Goal: Transaction & Acquisition: Subscribe to service/newsletter

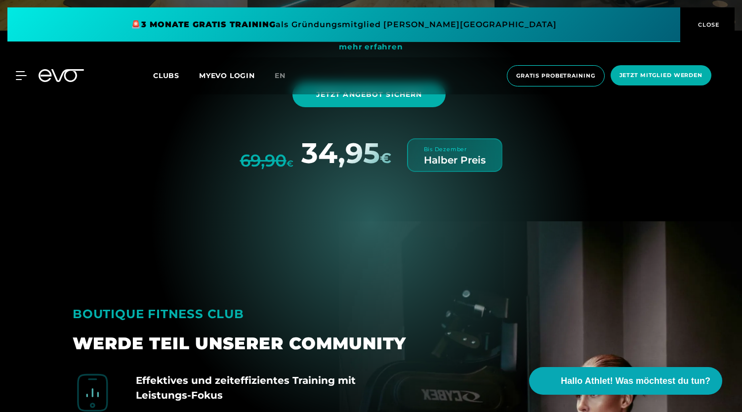
scroll to position [3339, 0]
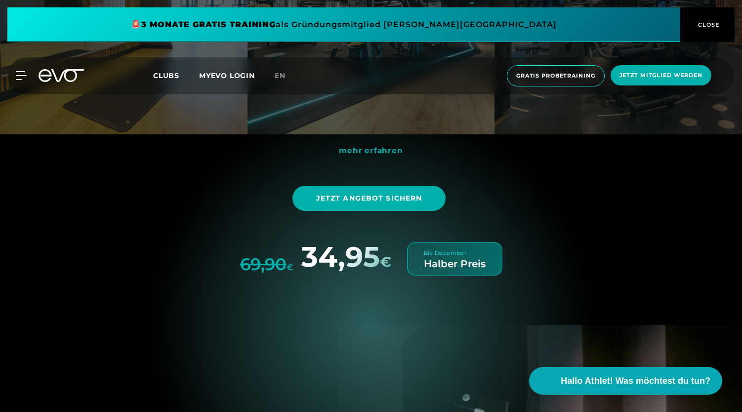
click at [451, 249] on div "Bis Dezember" at bounding box center [445, 253] width 43 height 8
click at [480, 249] on div "Bis Dezember Halber Preis" at bounding box center [455, 259] width 62 height 20
click at [449, 249] on div "Bis Dezember" at bounding box center [445, 253] width 43 height 8
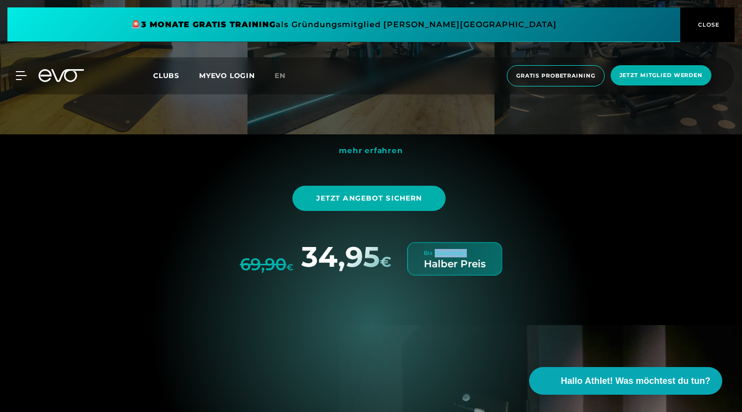
click at [449, 249] on div "Bis Dezember" at bounding box center [445, 253] width 43 height 8
click at [555, 235] on div "mehr erfahren Jetzt Angebot sichern 69,90 € 34,95 € Bis Dezember Halber Preis" at bounding box center [371, 208] width 613 height 133
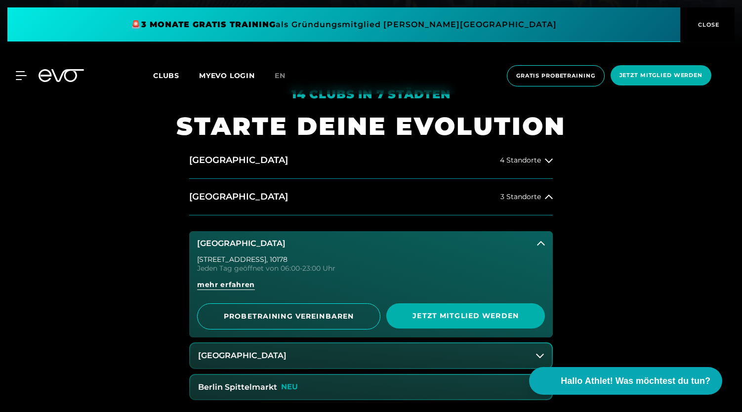
scroll to position [360, 0]
click at [547, 247] on button "[GEOGRAPHIC_DATA]" at bounding box center [371, 244] width 364 height 25
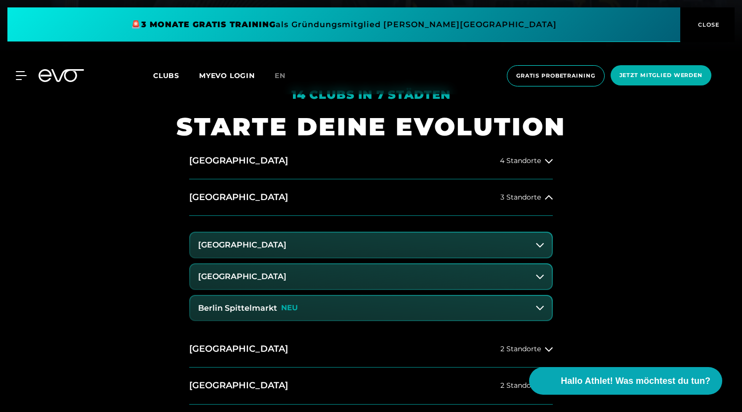
click at [547, 247] on button "[GEOGRAPHIC_DATA]" at bounding box center [371, 245] width 362 height 25
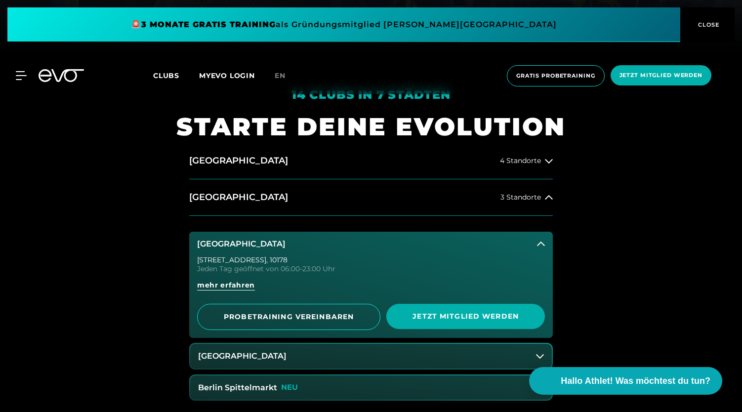
click at [547, 247] on button "[GEOGRAPHIC_DATA]" at bounding box center [371, 244] width 364 height 25
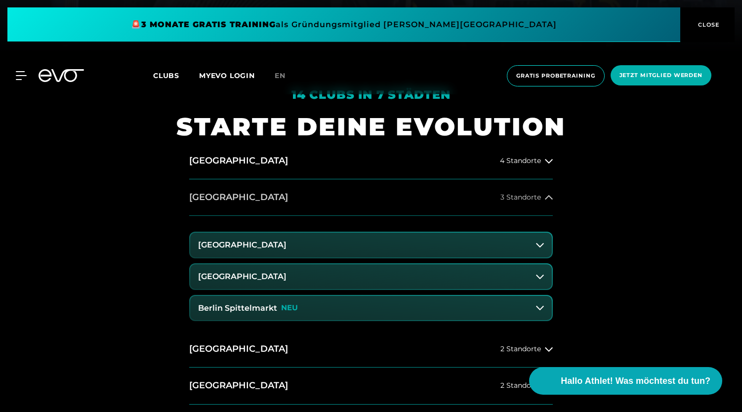
click at [549, 208] on button "Berlin 3 Standorte" at bounding box center [371, 197] width 364 height 37
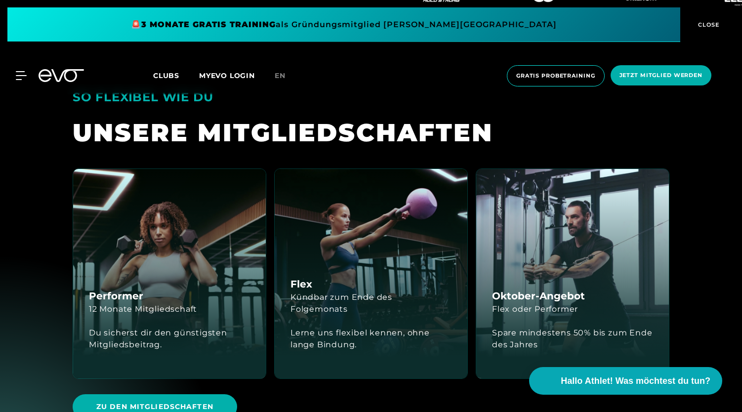
scroll to position [2205, 0]
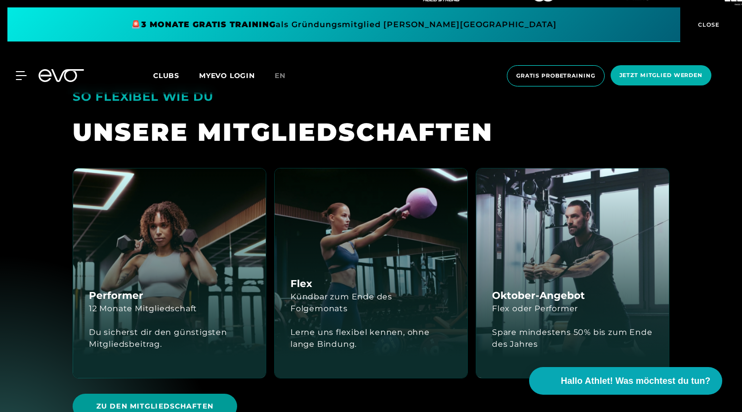
click at [176, 401] on span "Zu den Mitgliedschaften" at bounding box center [154, 406] width 117 height 10
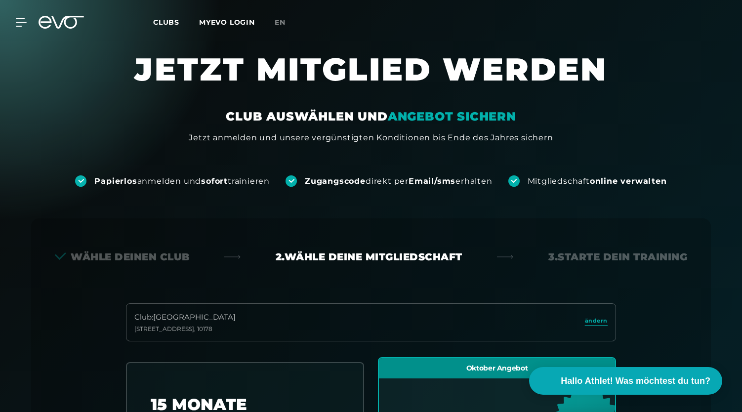
click at [66, 13] on div "MyEVO Login Über EVO Mitgliedschaften Probetraining TAGESPASS EVO Studios Düsse…" at bounding box center [371, 22] width 738 height 29
click at [59, 20] on icon at bounding box center [61, 22] width 45 height 13
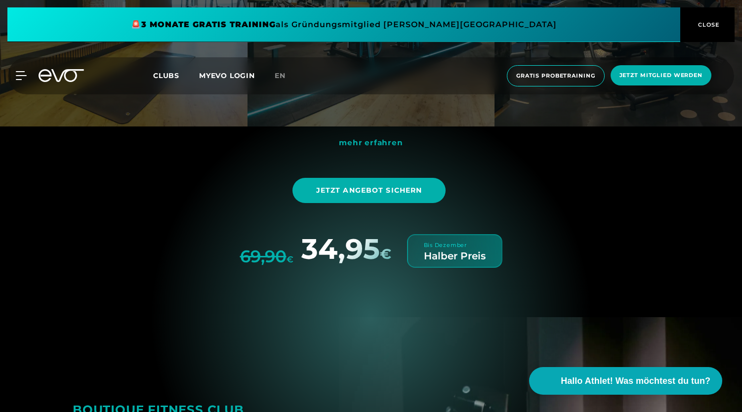
scroll to position [3347, 0]
click at [398, 177] on span "Jetzt Angebot sichern" at bounding box center [369, 189] width 154 height 25
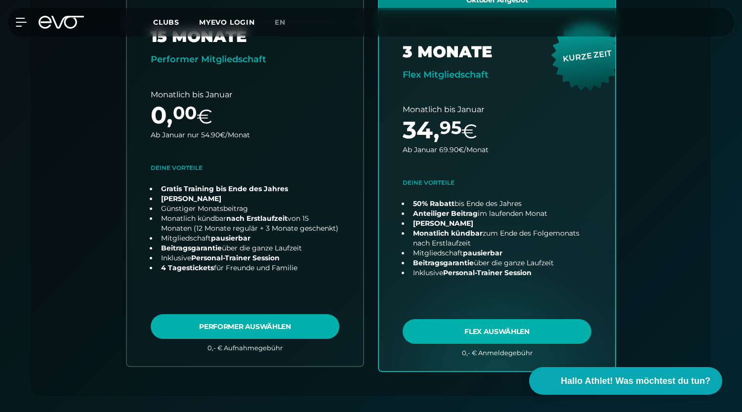
scroll to position [368, 0]
click at [63, 25] on icon at bounding box center [61, 22] width 45 height 13
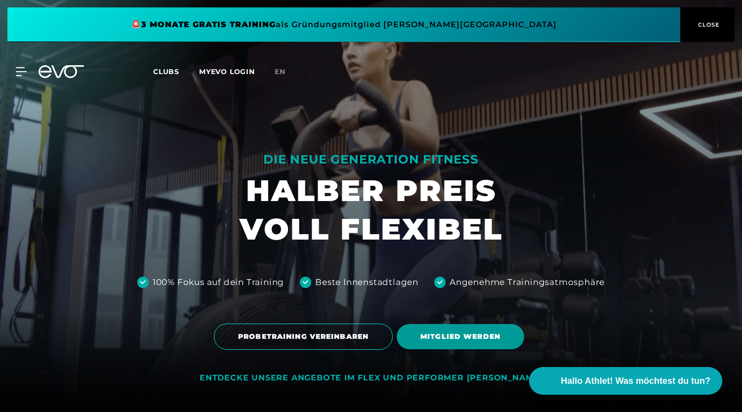
click at [464, 333] on span "MITGLIED WERDEN" at bounding box center [460, 336] width 80 height 10
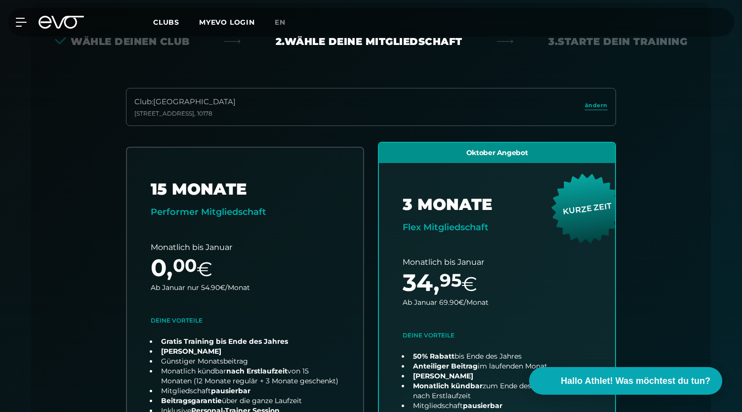
scroll to position [218, 0]
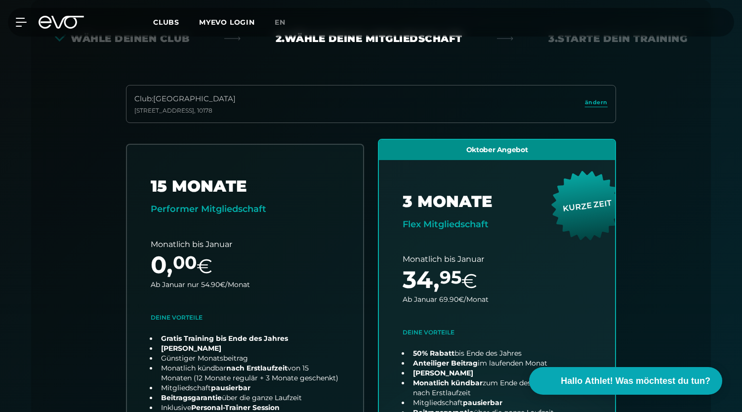
click at [59, 28] on icon at bounding box center [67, 22] width 33 height 13
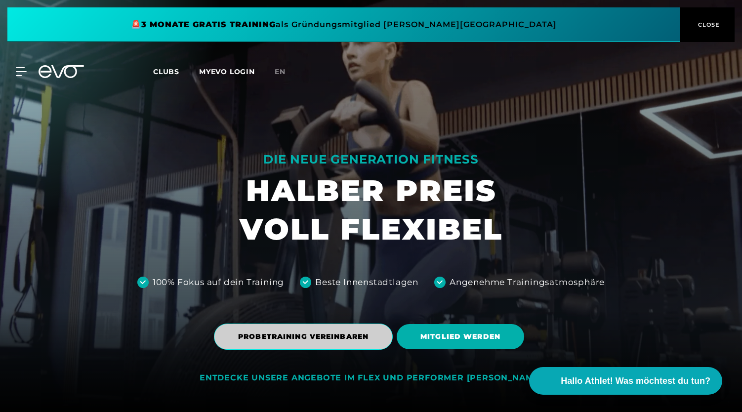
click at [261, 335] on span "PROBETRAINING VEREINBAREN" at bounding box center [303, 336] width 130 height 10
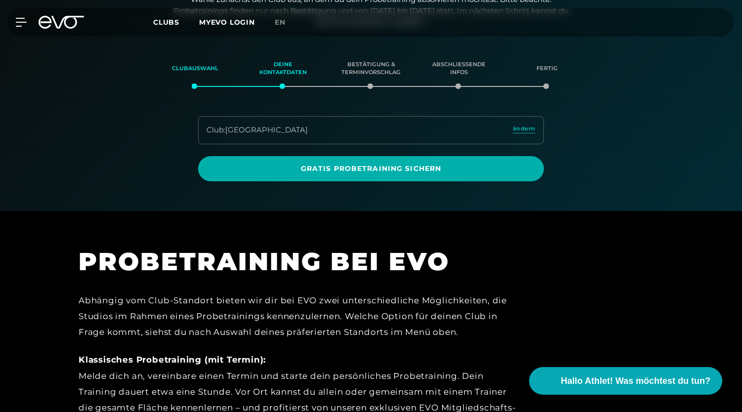
scroll to position [169, 0]
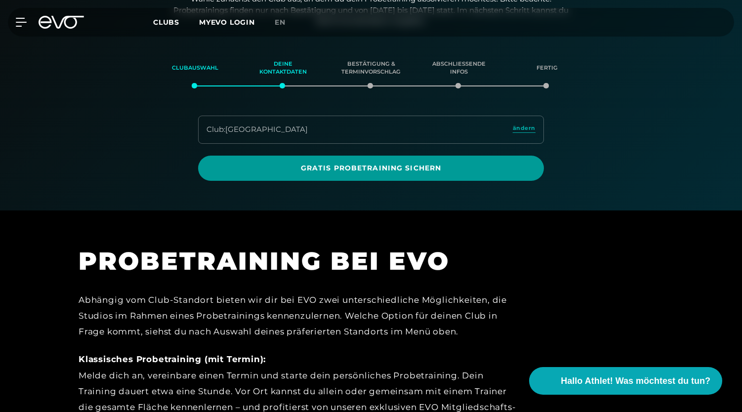
click at [312, 171] on span "Gratis Probetraining sichern" at bounding box center [371, 168] width 298 height 10
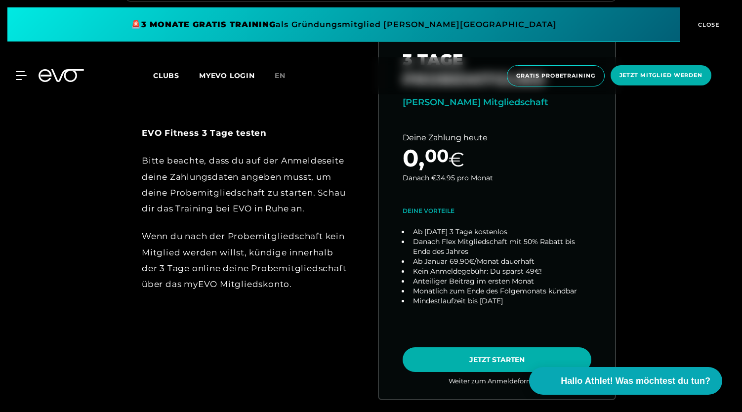
scroll to position [550, 0]
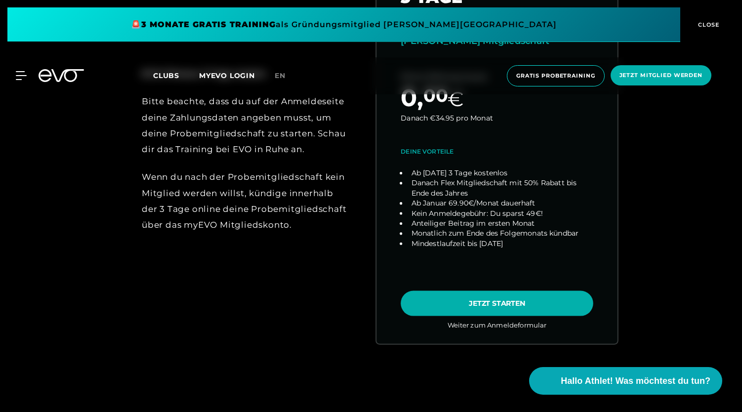
click at [491, 302] on link "choose plan" at bounding box center [496, 149] width 241 height 388
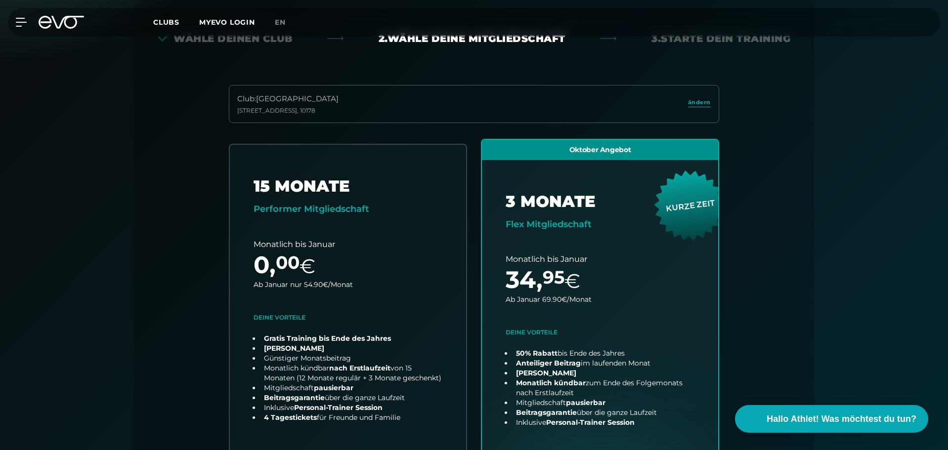
click at [55, 19] on icon at bounding box center [61, 22] width 45 height 13
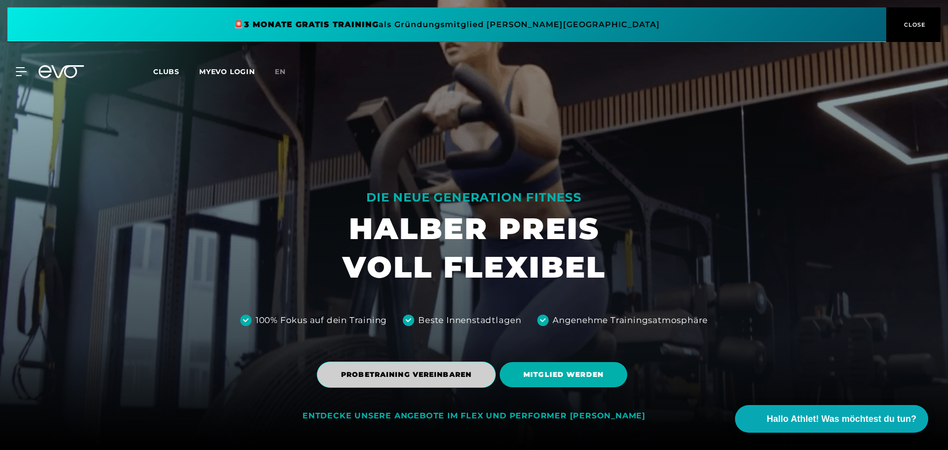
click at [397, 372] on span "PROBETRAINING VEREINBAREN" at bounding box center [406, 375] width 130 height 10
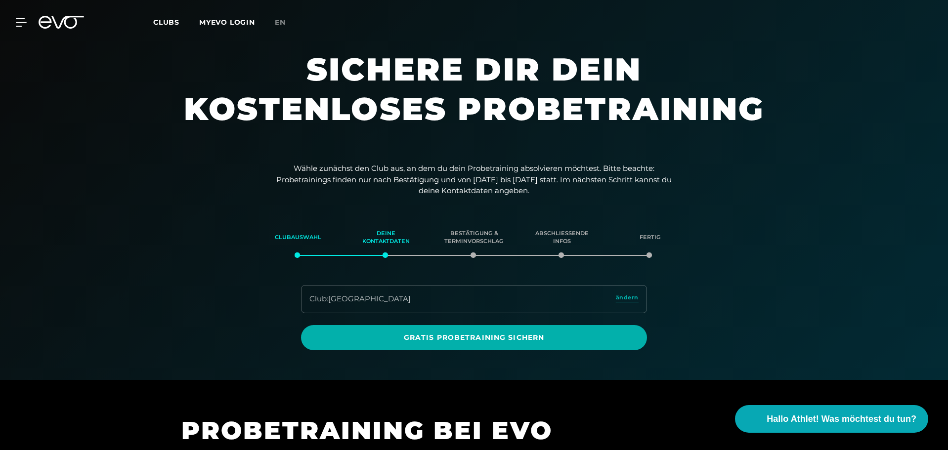
click at [47, 14] on div "MyEVO Login Über EVO Mitgliedschaften Probetraining TAGESPASS EVO Studios Düsse…" at bounding box center [474, 22] width 944 height 29
click at [60, 23] on icon at bounding box center [61, 22] width 45 height 13
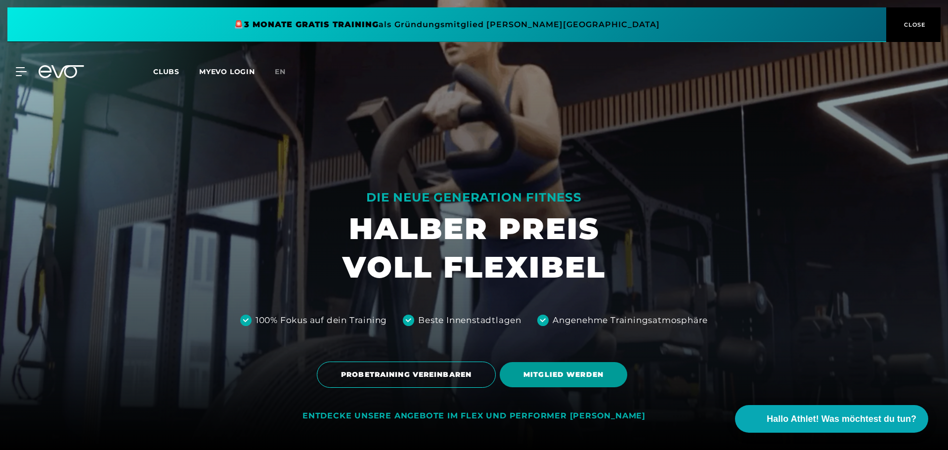
click at [566, 376] on span "MITGLIED WERDEN" at bounding box center [563, 375] width 80 height 10
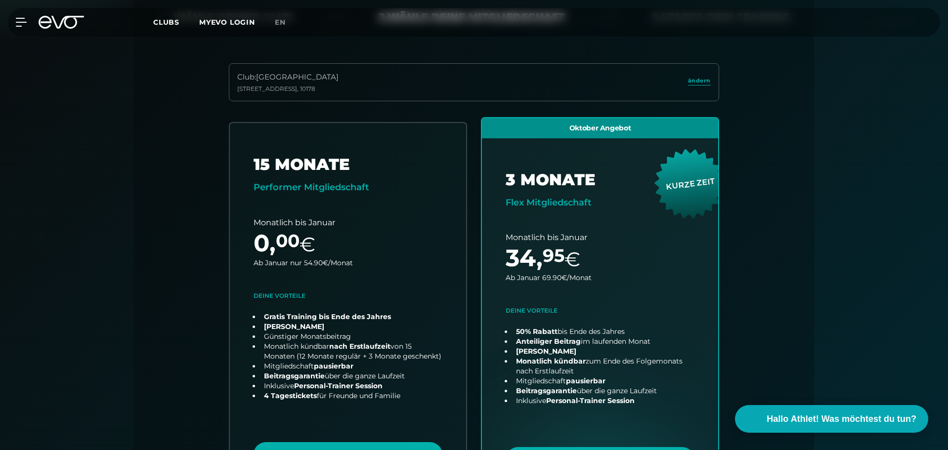
scroll to position [240, 0]
click at [699, 84] on span "ändern" at bounding box center [699, 81] width 23 height 8
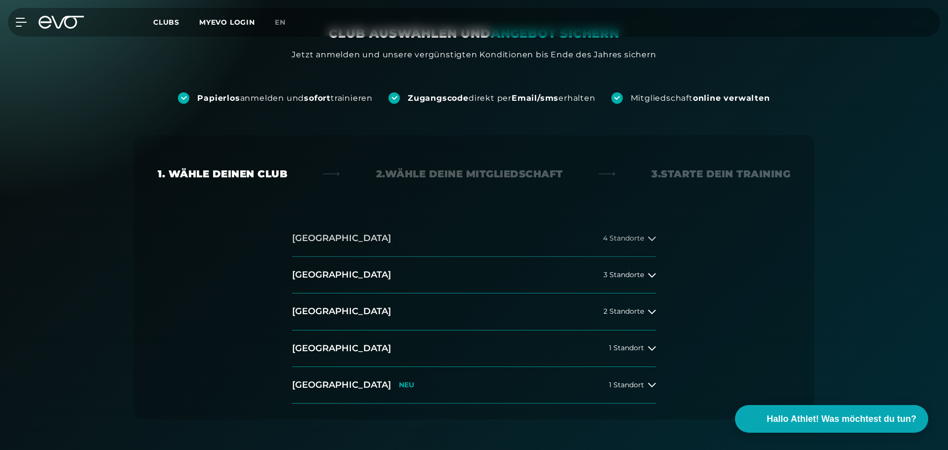
scroll to position [83, 0]
click at [637, 242] on span "4 Standorte" at bounding box center [623, 237] width 41 height 7
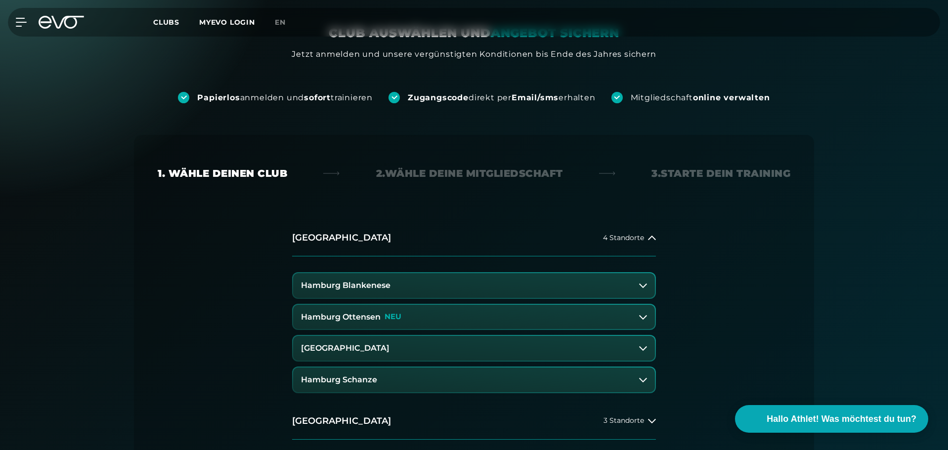
click at [378, 288] on h3 "Hamburg Blankenese" at bounding box center [345, 285] width 89 height 9
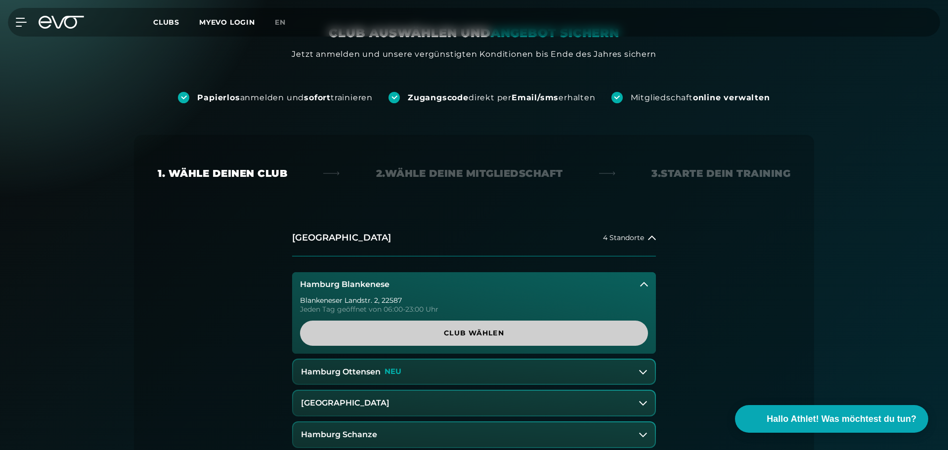
click at [414, 333] on span "Club wählen" at bounding box center [474, 333] width 300 height 10
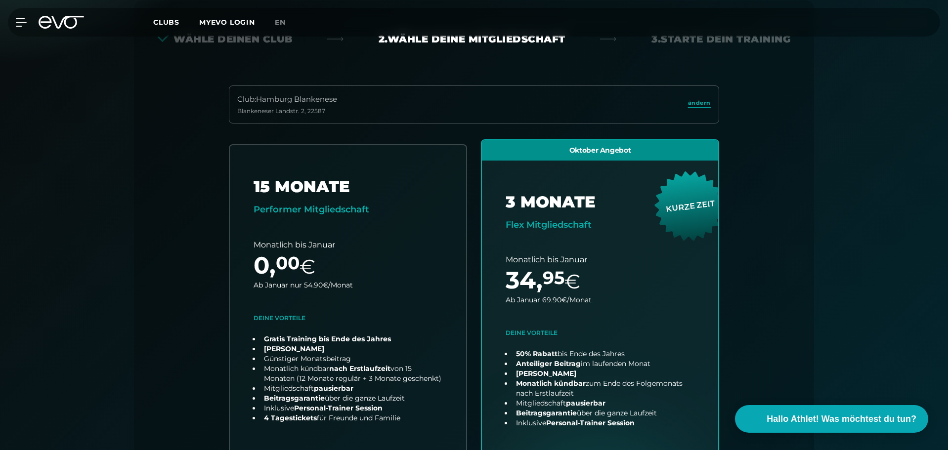
scroll to position [218, 0]
click at [697, 100] on span "ändern" at bounding box center [699, 102] width 23 height 8
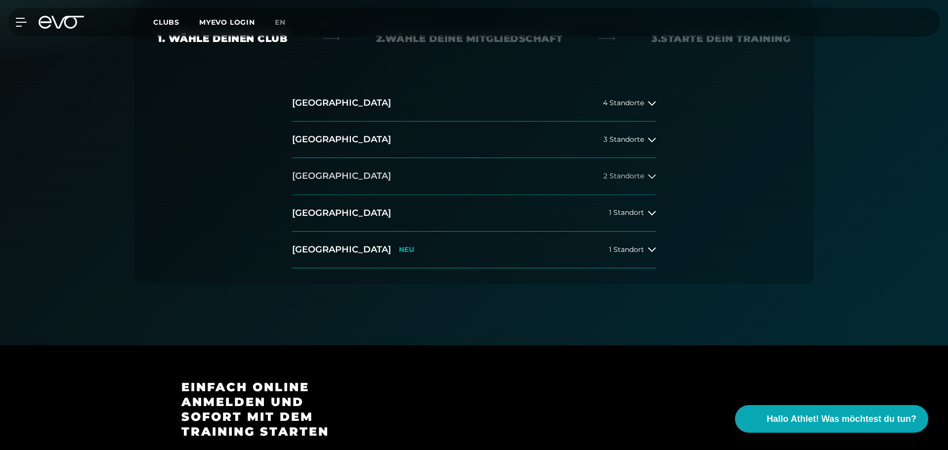
click at [385, 179] on button "Düsseldorf 2 Standorte" at bounding box center [474, 176] width 364 height 37
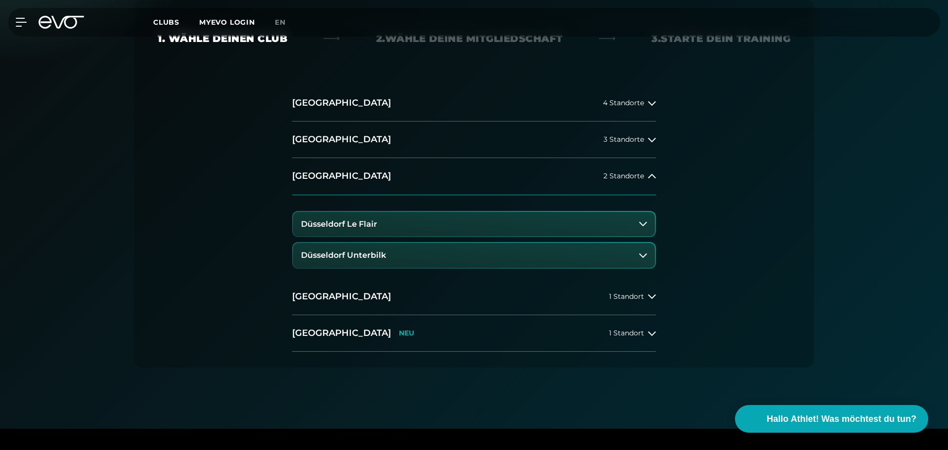
click at [359, 252] on h3 "Düsseldorf Unterbilk" at bounding box center [343, 255] width 85 height 9
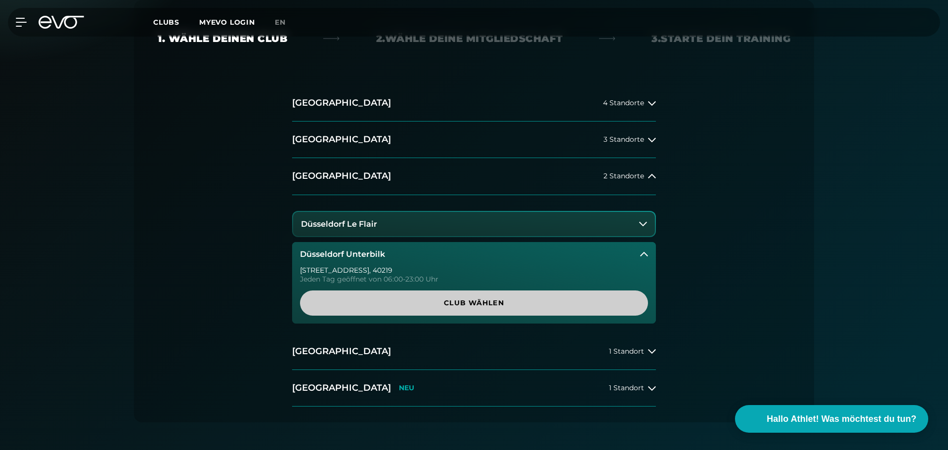
click at [404, 301] on span "Club wählen" at bounding box center [474, 303] width 300 height 10
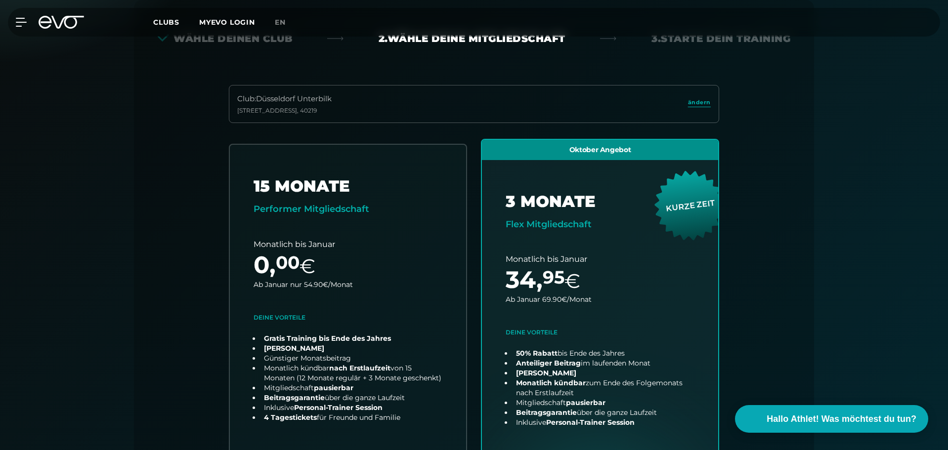
click at [693, 107] on link "ändern" at bounding box center [699, 103] width 23 height 11
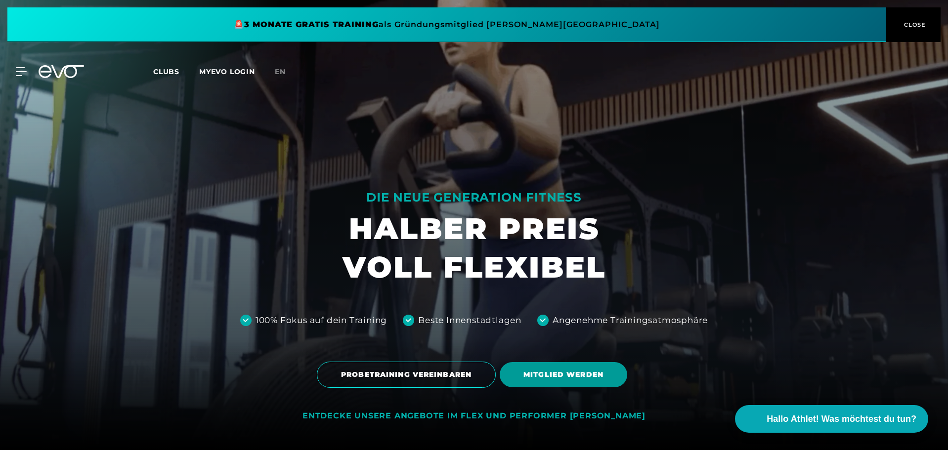
click at [561, 373] on span "MITGLIED WERDEN" at bounding box center [563, 375] width 80 height 10
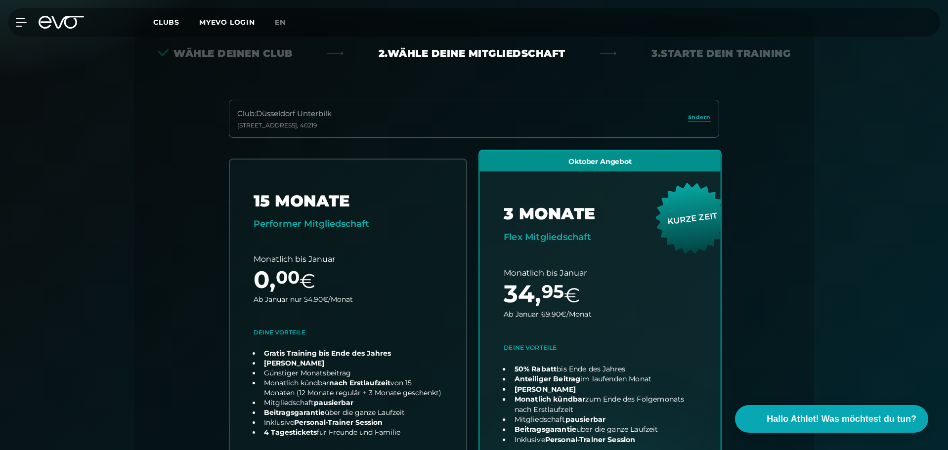
scroll to position [218, 0]
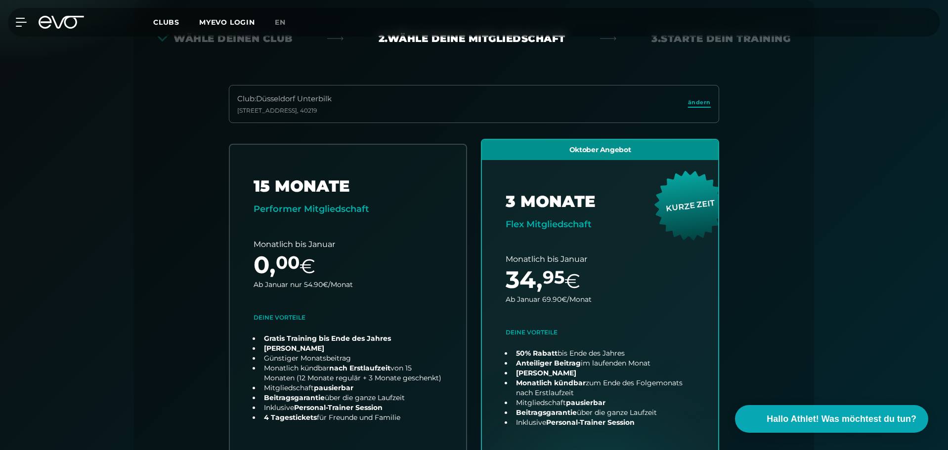
click at [695, 104] on span "ändern" at bounding box center [699, 102] width 23 height 8
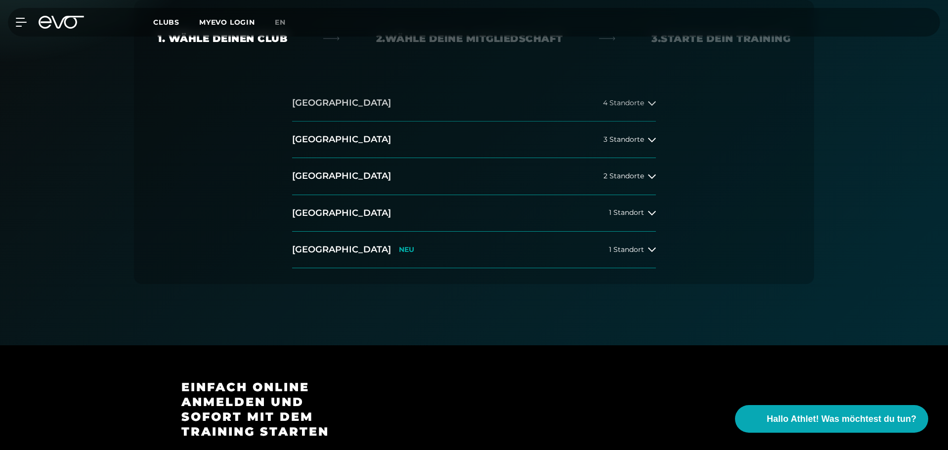
click at [367, 113] on button "Hamburg 4 Standorte" at bounding box center [474, 103] width 364 height 37
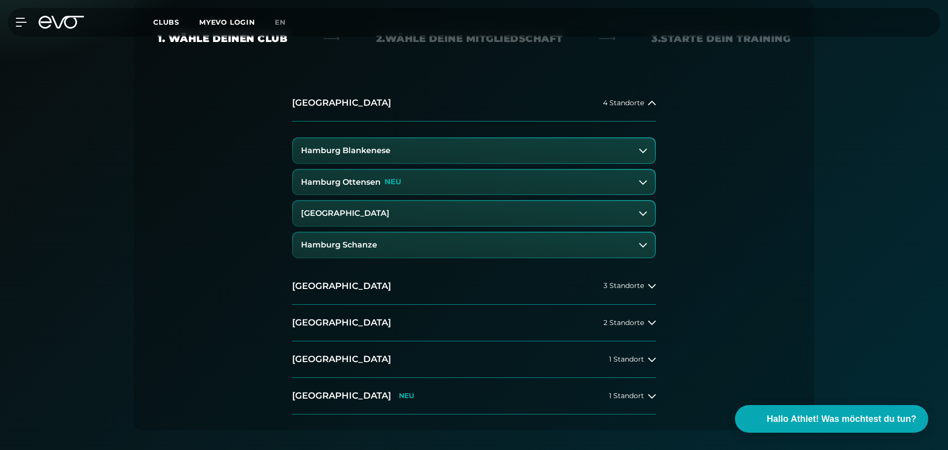
click at [363, 242] on h3 "Hamburg Schanze" at bounding box center [339, 245] width 76 height 9
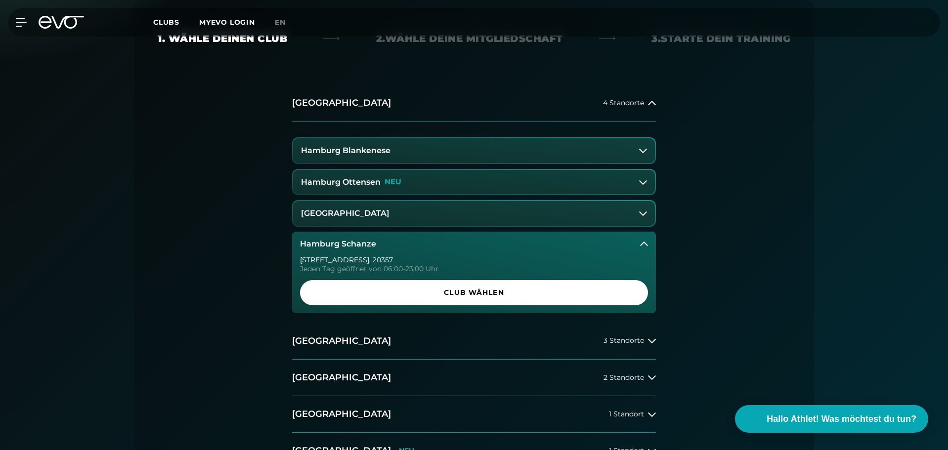
click at [363, 243] on h3 "Hamburg Schanze" at bounding box center [338, 244] width 76 height 9
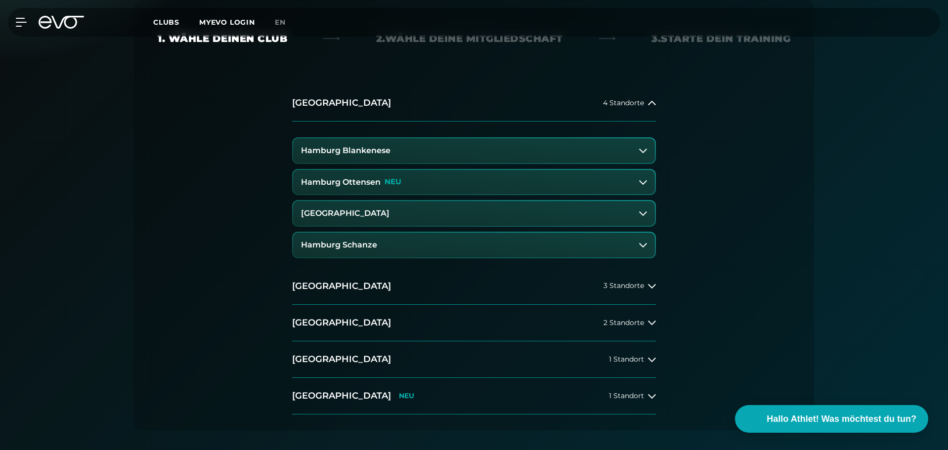
click at [435, 236] on button "Hamburg Schanze" at bounding box center [474, 245] width 362 height 25
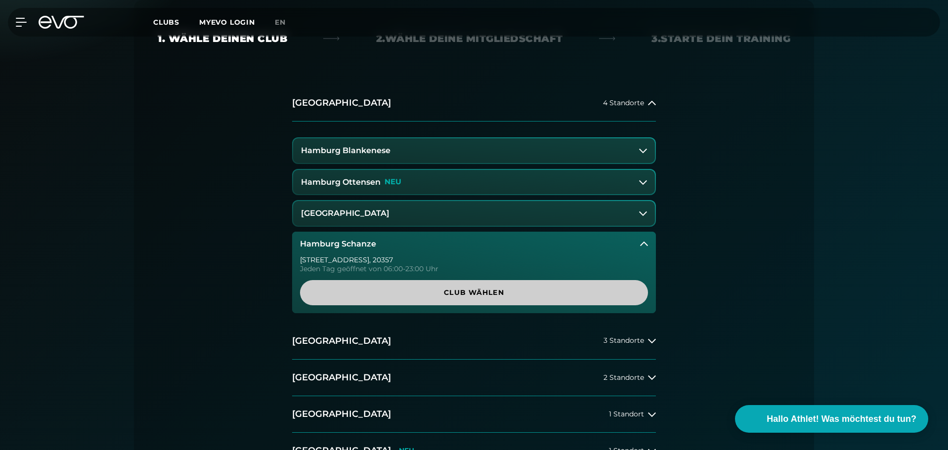
click at [451, 289] on span "Club wählen" at bounding box center [474, 293] width 300 height 10
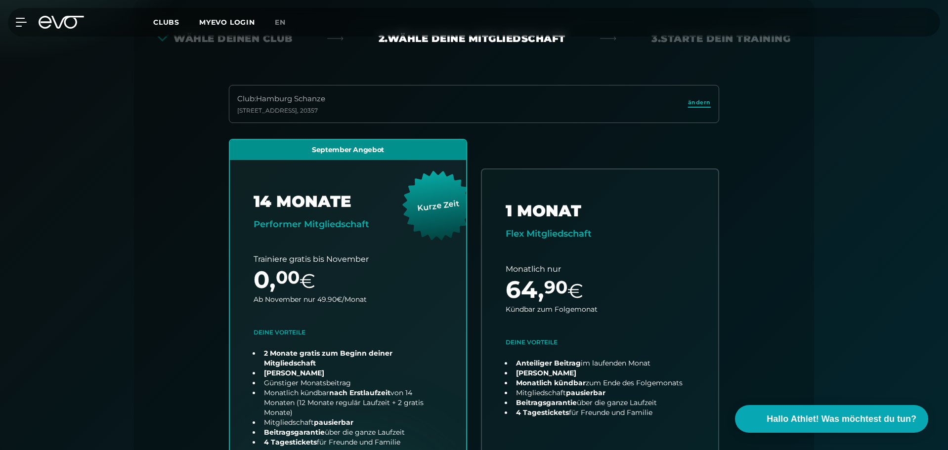
click at [699, 102] on span "ändern" at bounding box center [699, 102] width 23 height 8
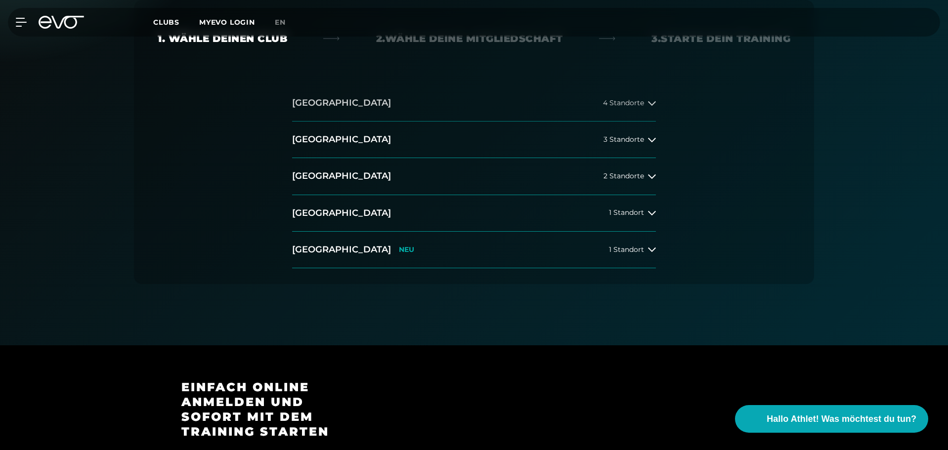
click at [354, 105] on button "Hamburg 4 Standorte" at bounding box center [474, 103] width 364 height 37
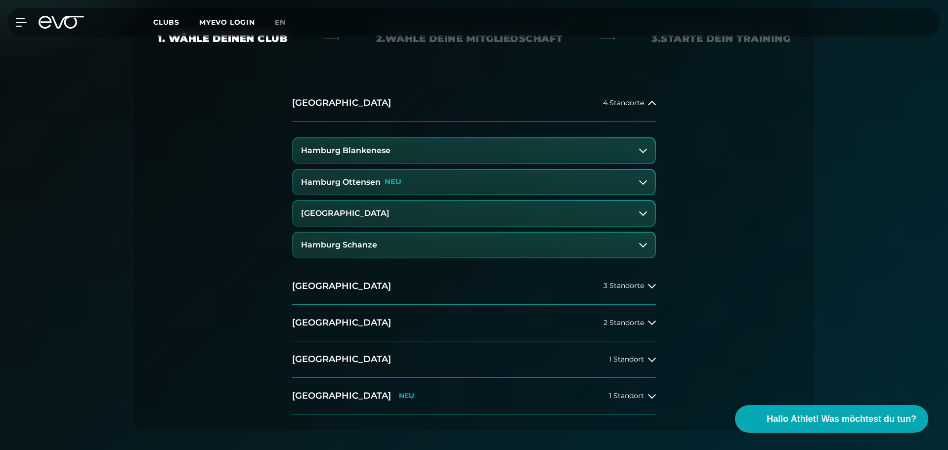
click at [372, 212] on h3 "[GEOGRAPHIC_DATA]" at bounding box center [345, 213] width 88 height 9
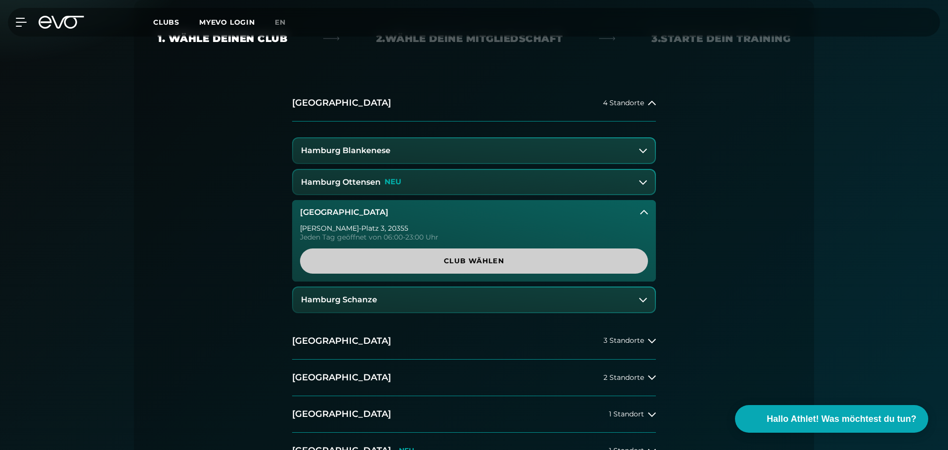
click at [456, 254] on span "Club wählen" at bounding box center [474, 260] width 348 height 25
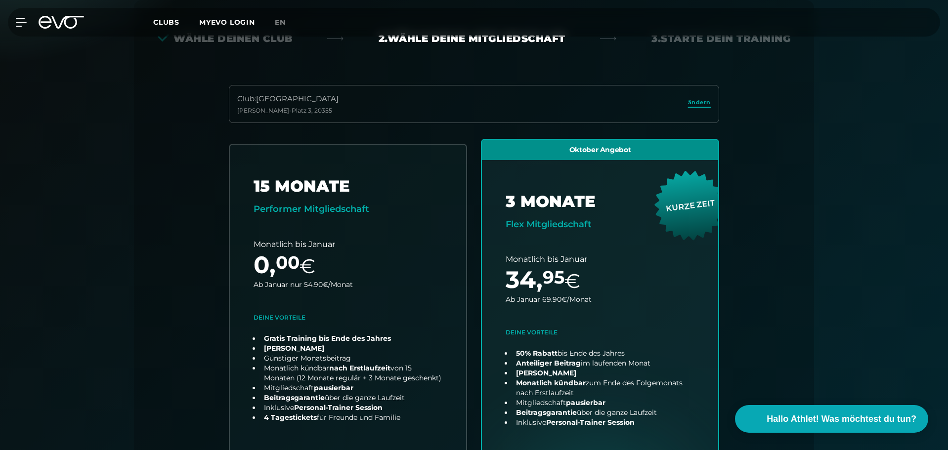
click at [699, 104] on span "ändern" at bounding box center [699, 102] width 23 height 8
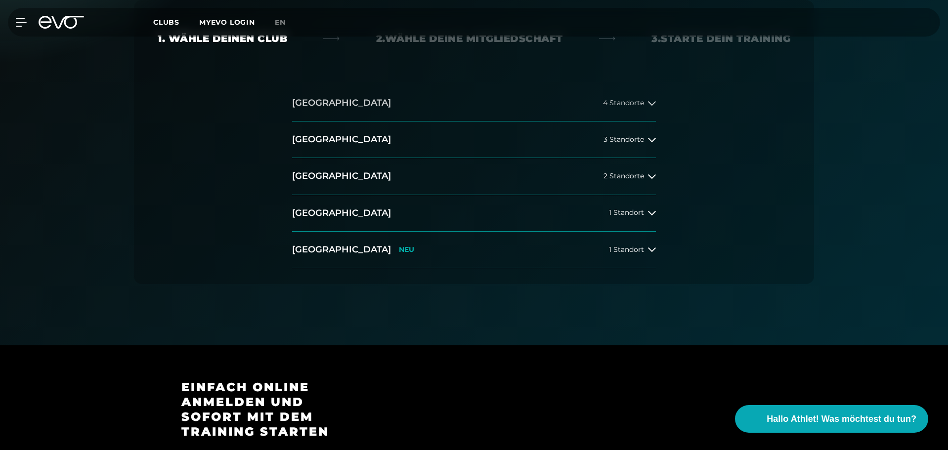
click at [384, 101] on button "Hamburg 4 Standorte" at bounding box center [474, 103] width 364 height 37
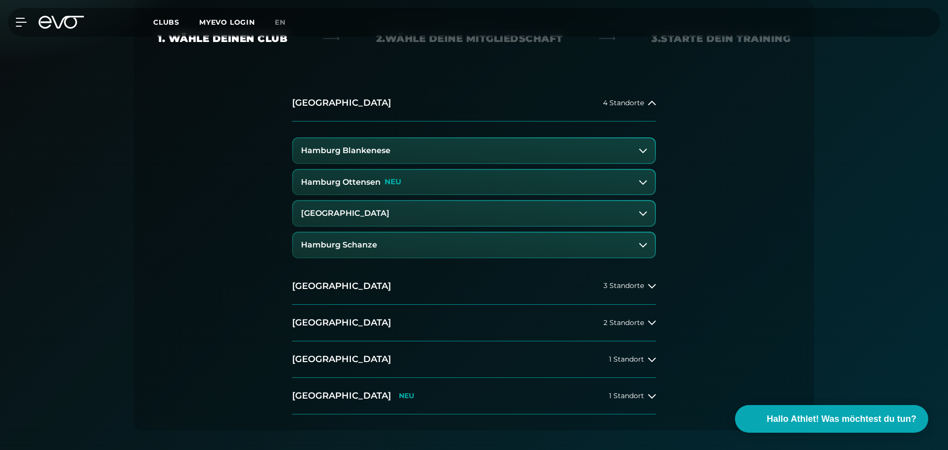
click at [372, 241] on h3 "Hamburg Schanze" at bounding box center [339, 245] width 76 height 9
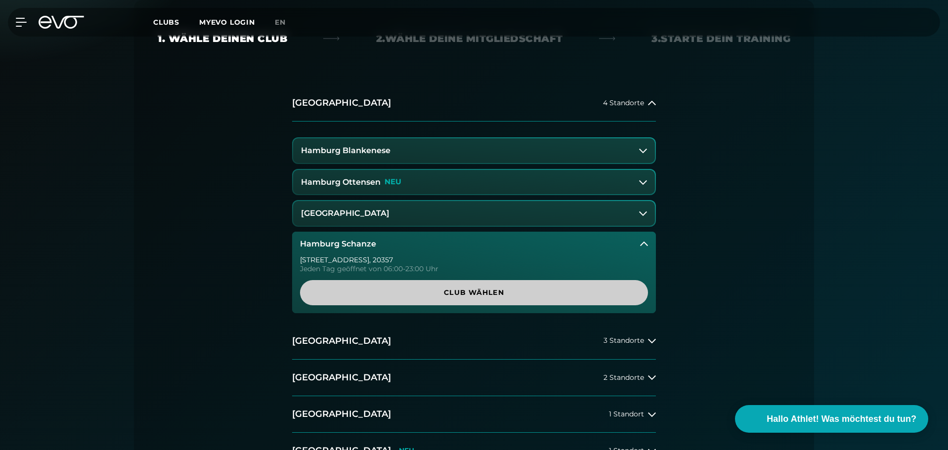
click at [375, 290] on span "Club wählen" at bounding box center [474, 293] width 300 height 10
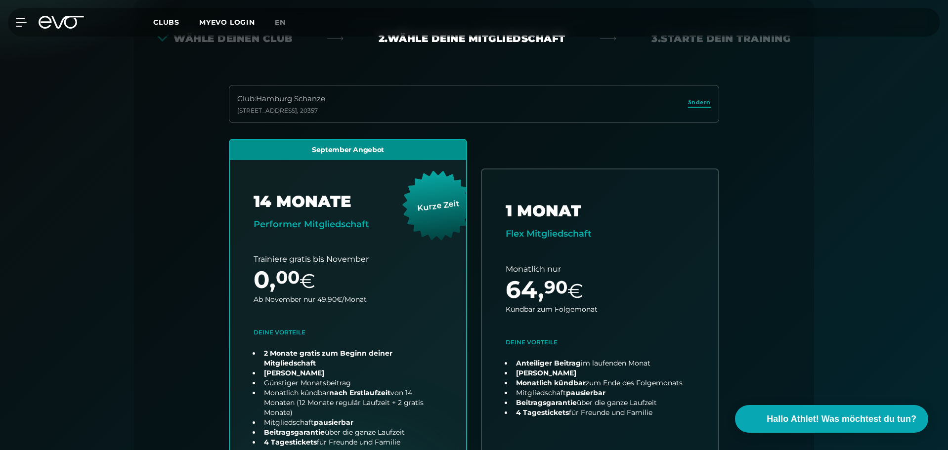
click at [699, 101] on span "ändern" at bounding box center [699, 102] width 23 height 8
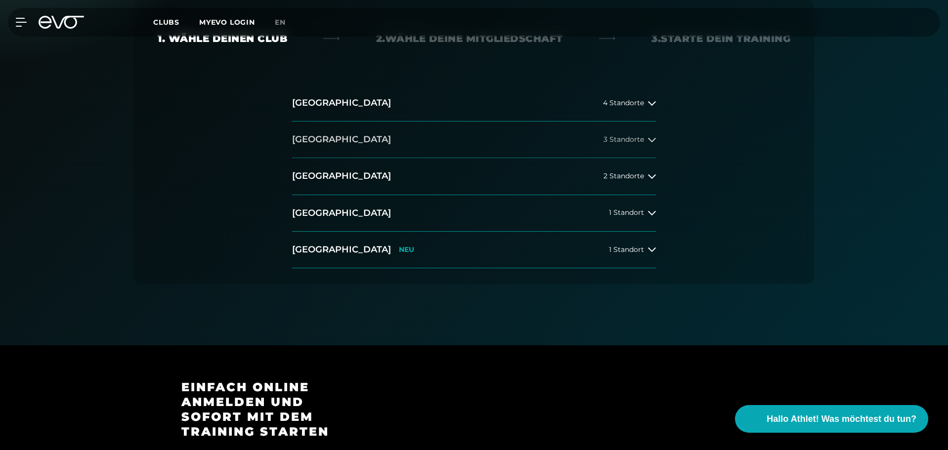
click at [370, 140] on button "Berlin 3 Standorte" at bounding box center [474, 140] width 364 height 37
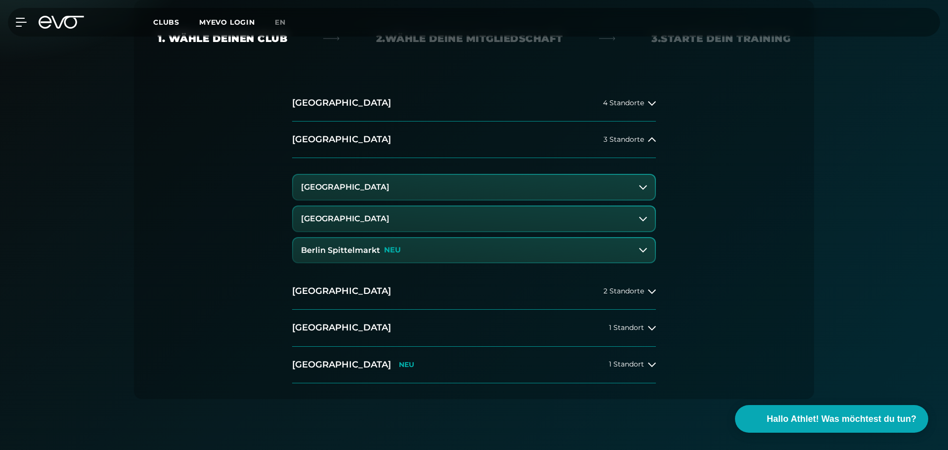
click at [370, 229] on button "[GEOGRAPHIC_DATA]" at bounding box center [474, 219] width 362 height 25
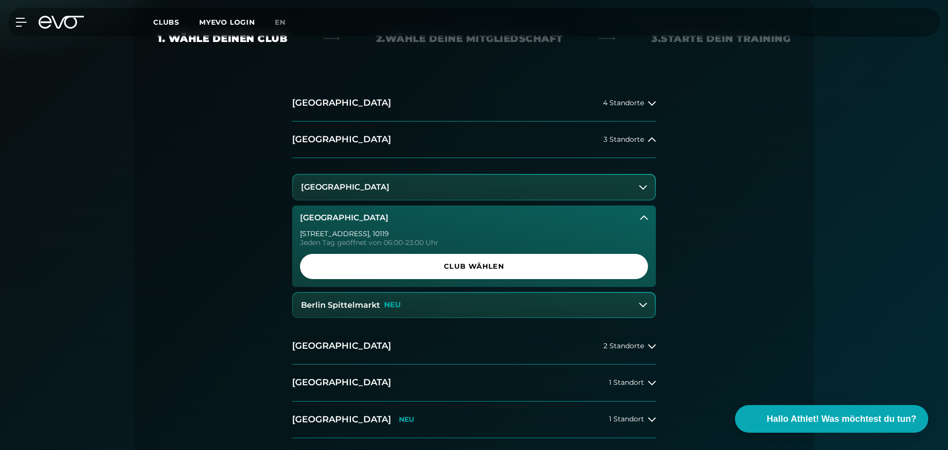
click at [374, 251] on div "Torstraße 125 , 10119 Jeden Tag geöffnet von 06:00-23:00 Uhr Club wählen" at bounding box center [474, 258] width 364 height 57
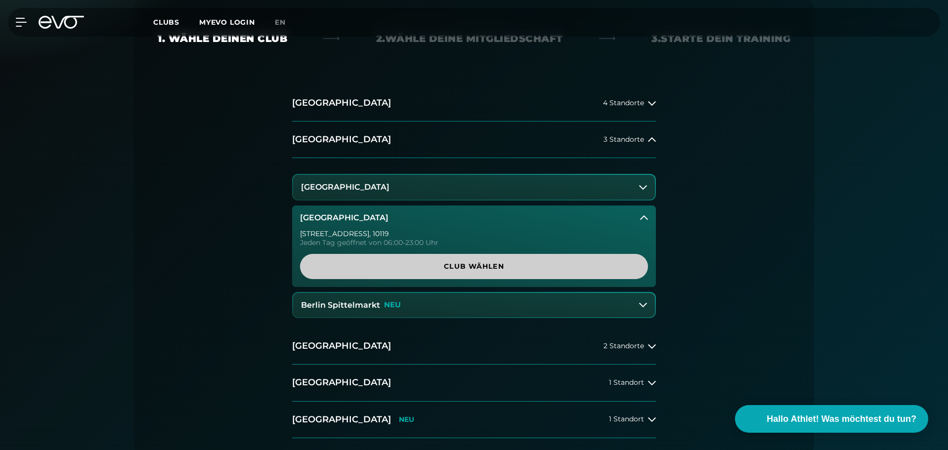
click at [378, 274] on span "Club wählen" at bounding box center [474, 266] width 348 height 25
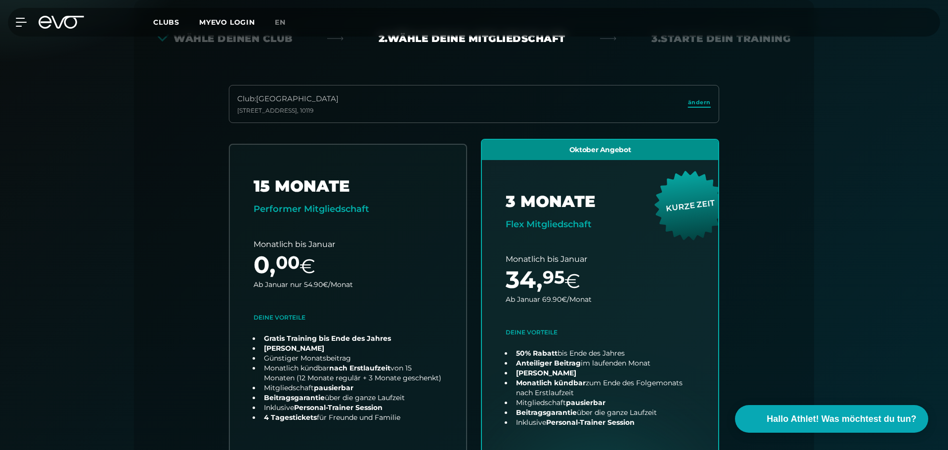
click at [706, 106] on span "ändern" at bounding box center [699, 102] width 23 height 8
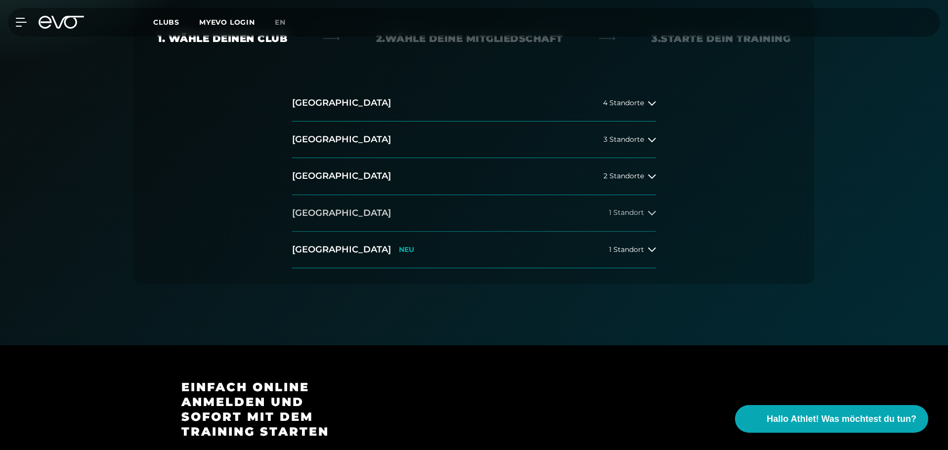
click at [400, 212] on button "München 1 Standort" at bounding box center [474, 213] width 364 height 37
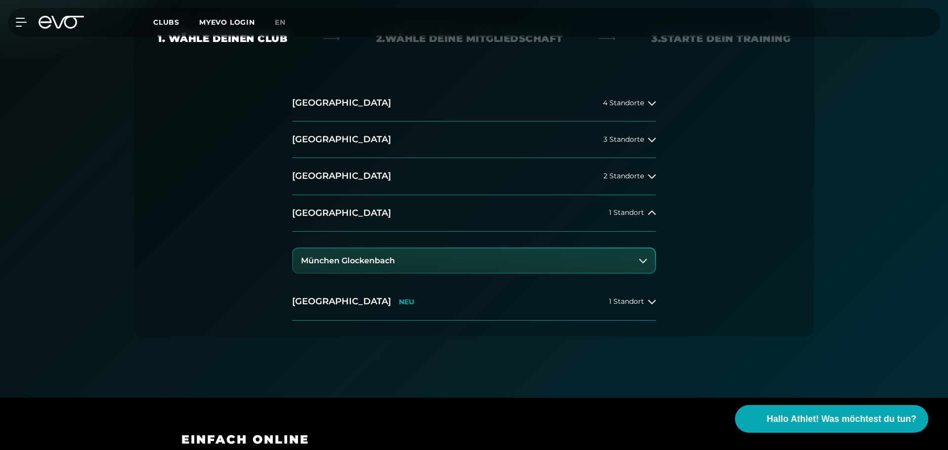
click at [383, 259] on h3 "München Glockenbach" at bounding box center [348, 260] width 94 height 9
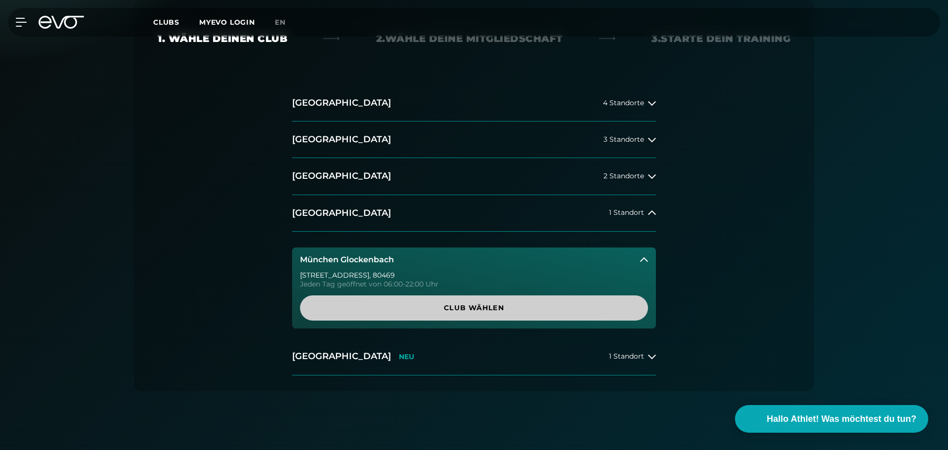
click at [393, 306] on span "Club wählen" at bounding box center [474, 308] width 300 height 10
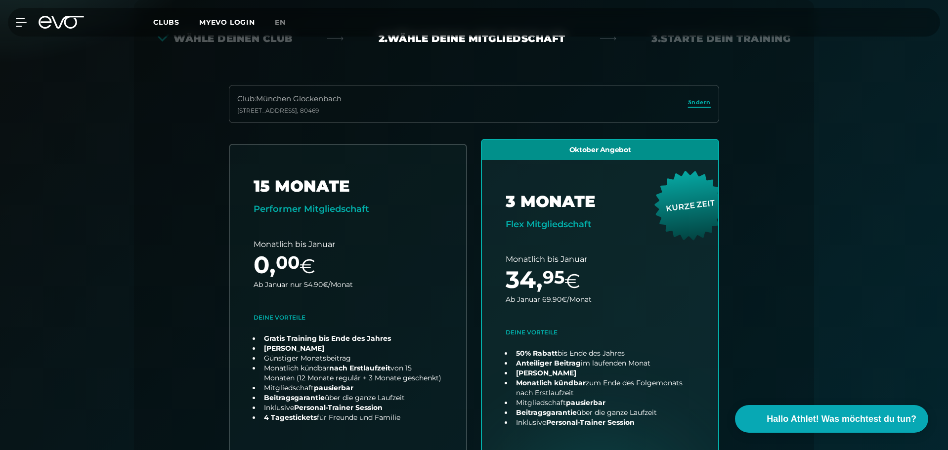
click at [704, 103] on span "ändern" at bounding box center [699, 102] width 23 height 8
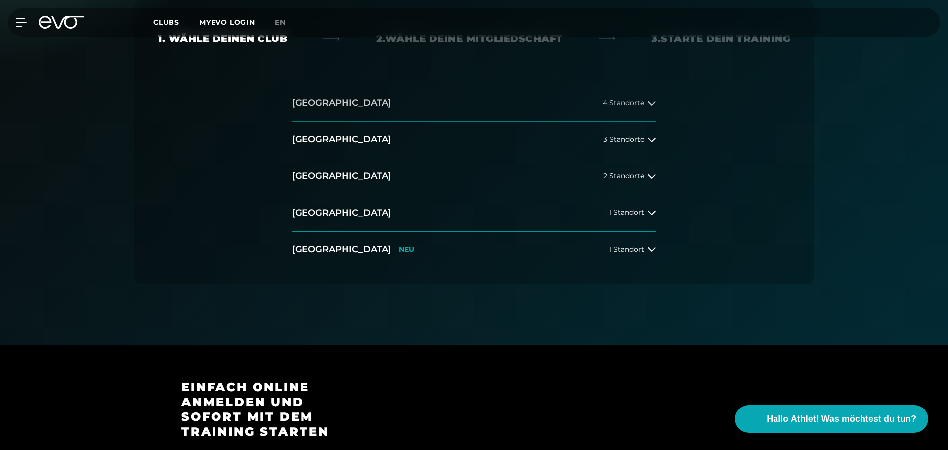
click at [390, 93] on button "Hamburg 4 Standorte" at bounding box center [474, 103] width 364 height 37
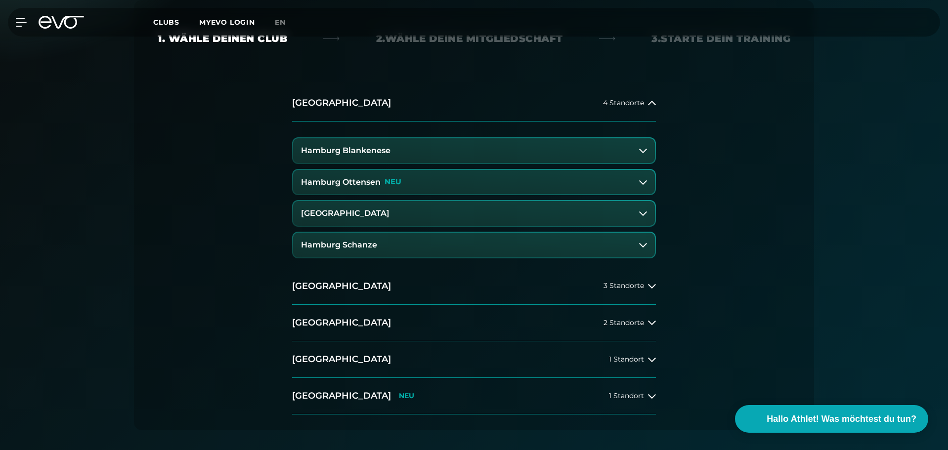
click at [369, 194] on button "Hamburg Ottensen NEU" at bounding box center [474, 182] width 362 height 25
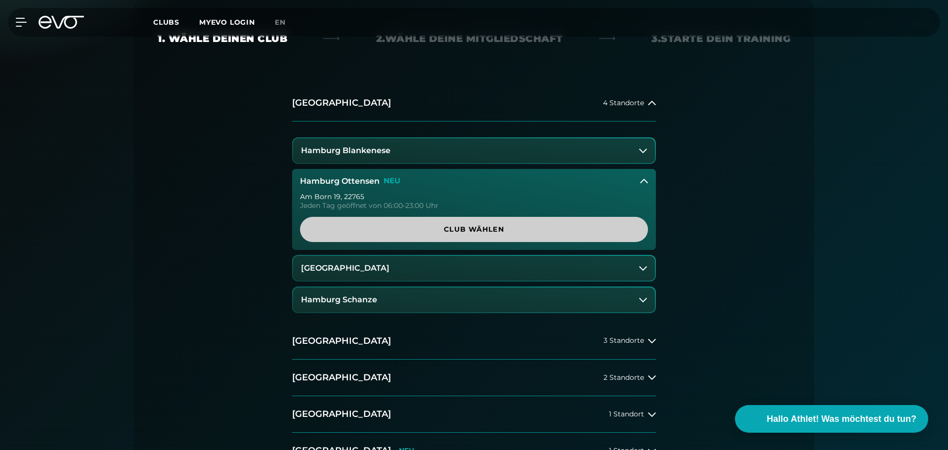
click at [397, 230] on span "Club wählen" at bounding box center [474, 229] width 300 height 10
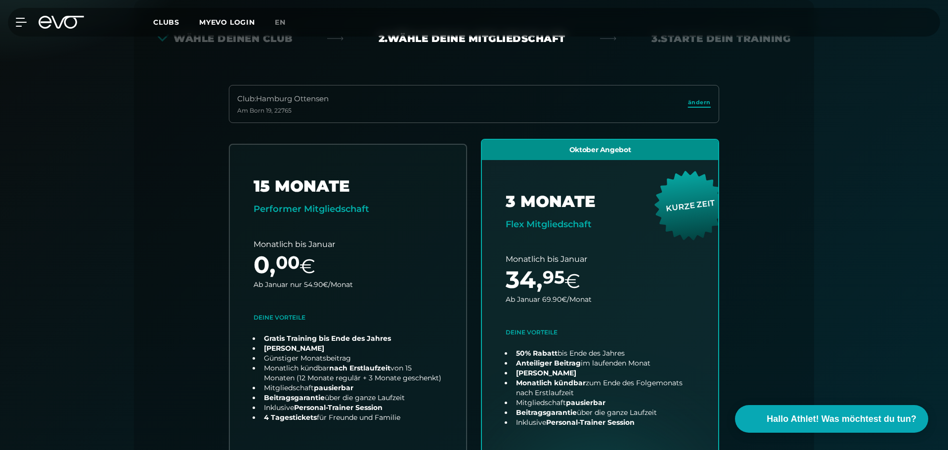
click at [705, 102] on span "ändern" at bounding box center [699, 102] width 23 height 8
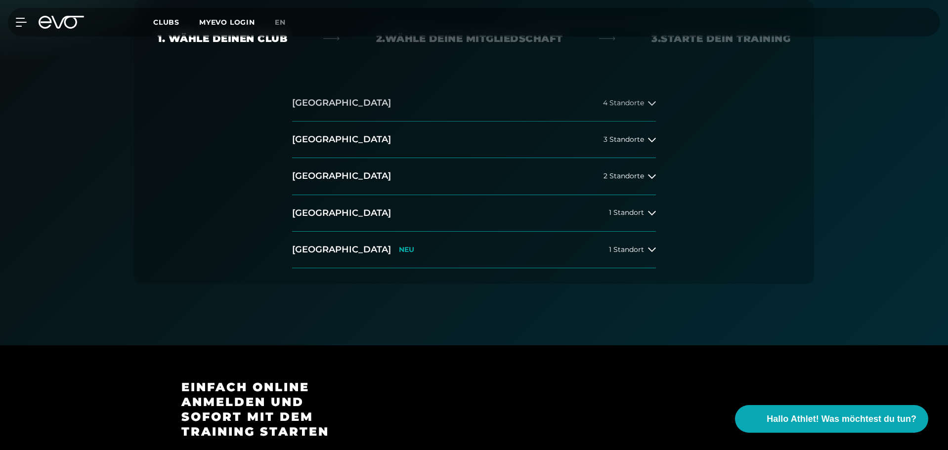
click at [338, 115] on button "Hamburg 4 Standorte" at bounding box center [474, 103] width 364 height 37
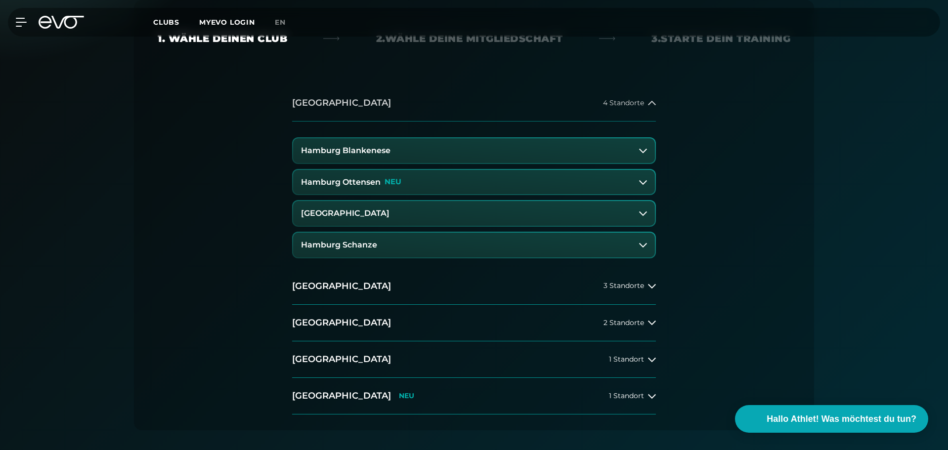
click at [338, 115] on button "Hamburg 4 Standorte" at bounding box center [474, 103] width 364 height 37
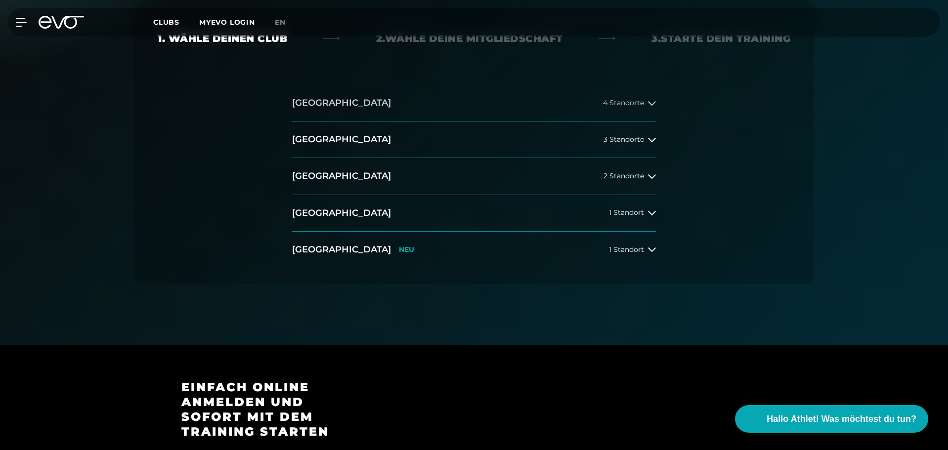
click at [340, 115] on button "Hamburg 4 Standorte" at bounding box center [474, 103] width 364 height 37
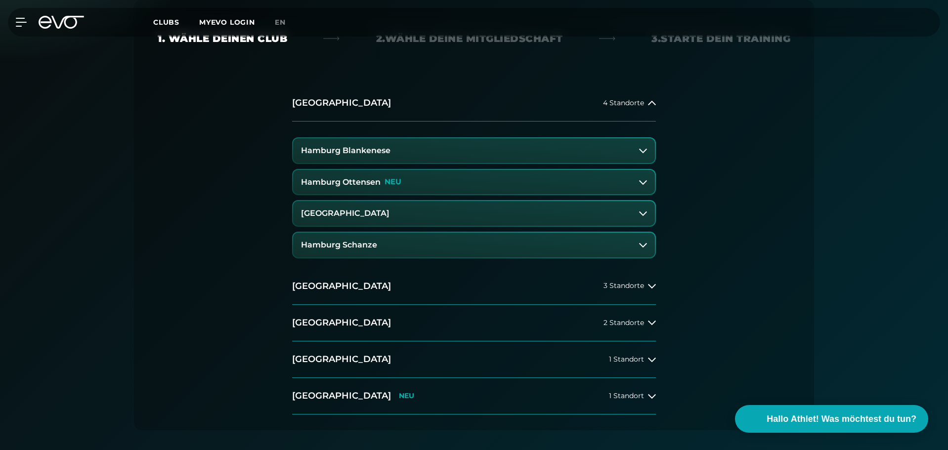
click at [367, 213] on h3 "[GEOGRAPHIC_DATA]" at bounding box center [345, 213] width 88 height 9
click at [438, 221] on button "[GEOGRAPHIC_DATA]" at bounding box center [474, 213] width 362 height 25
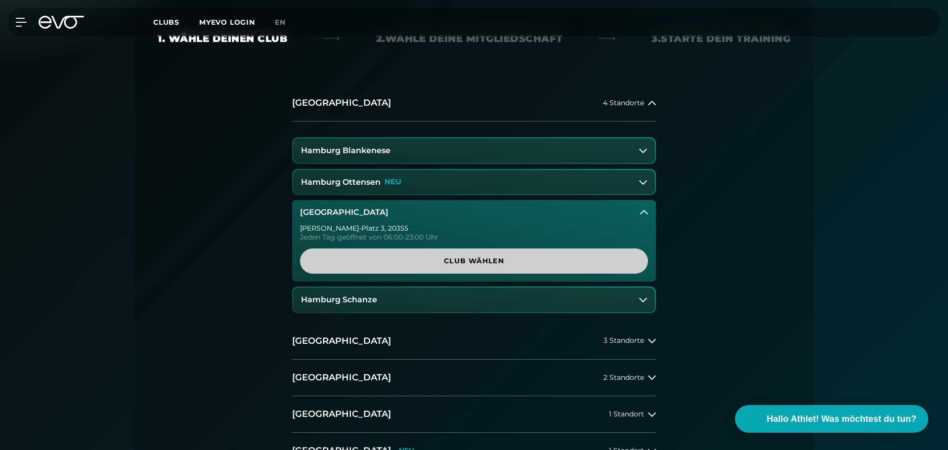
click at [438, 256] on span "Club wählen" at bounding box center [474, 261] width 300 height 10
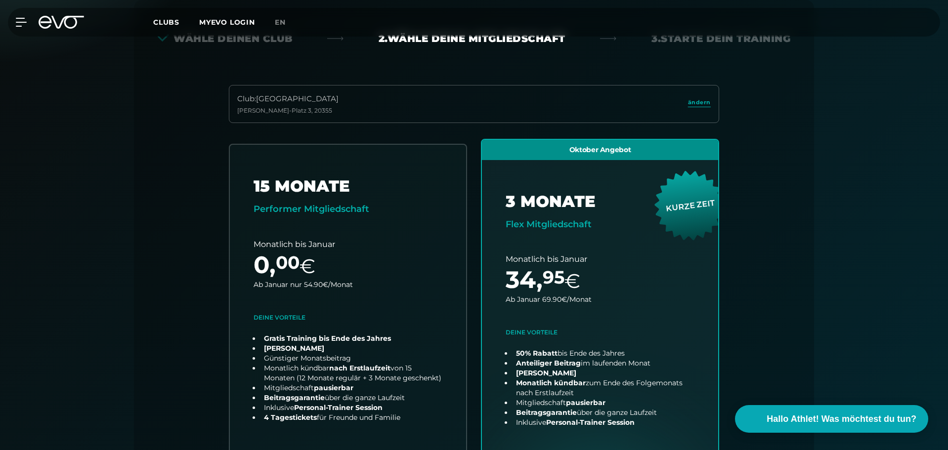
click at [54, 23] on icon at bounding box center [61, 22] width 45 height 13
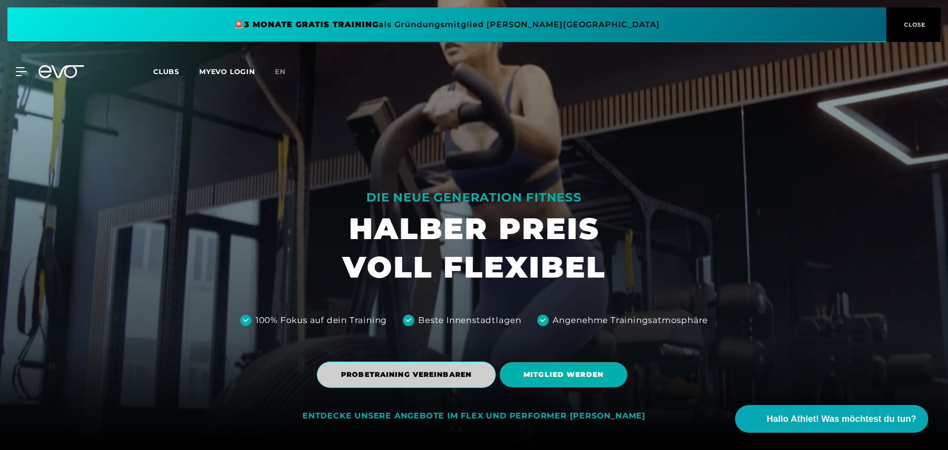
click at [420, 380] on span "PROBETRAINING VEREINBAREN" at bounding box center [406, 375] width 130 height 10
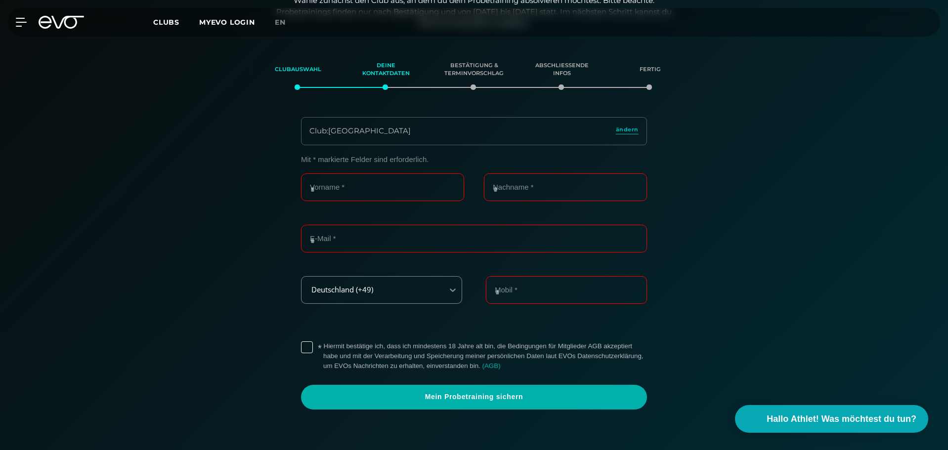
scroll to position [169, 0]
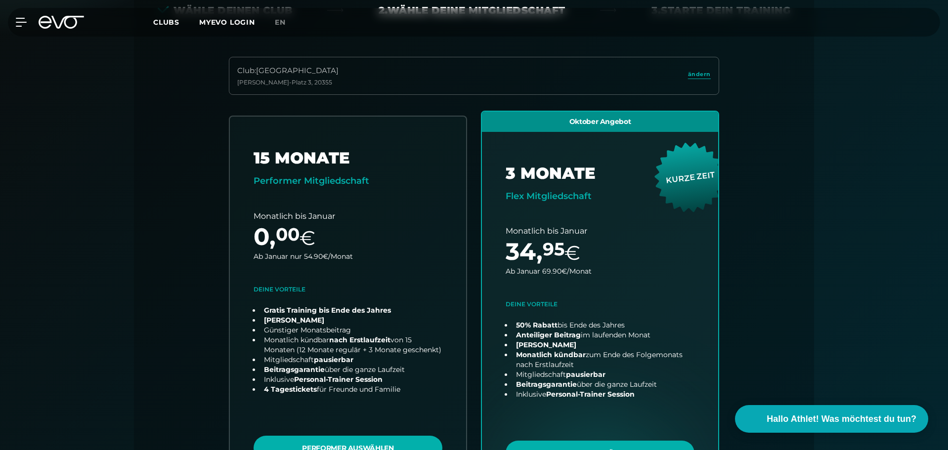
scroll to position [279, 0]
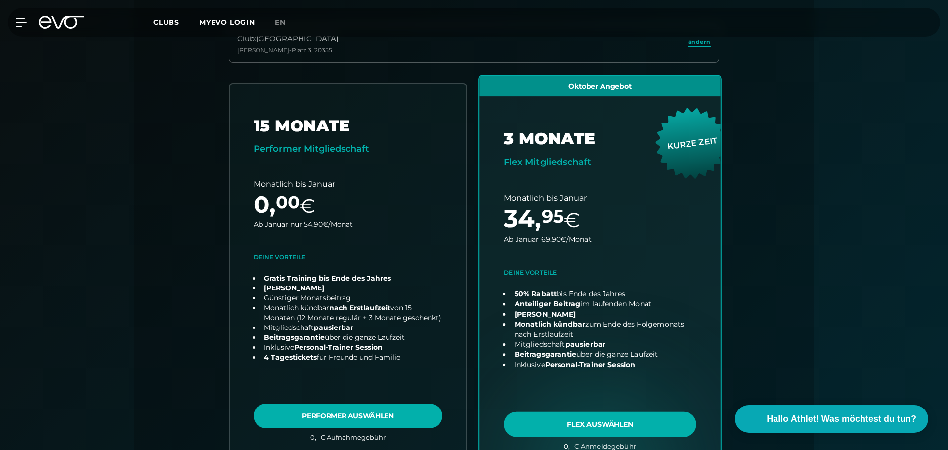
click at [620, 416] on link "choose plan" at bounding box center [599, 270] width 241 height 389
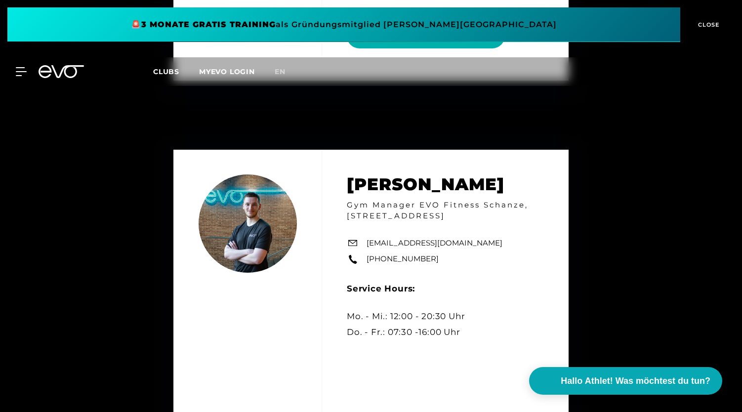
scroll to position [4892, 0]
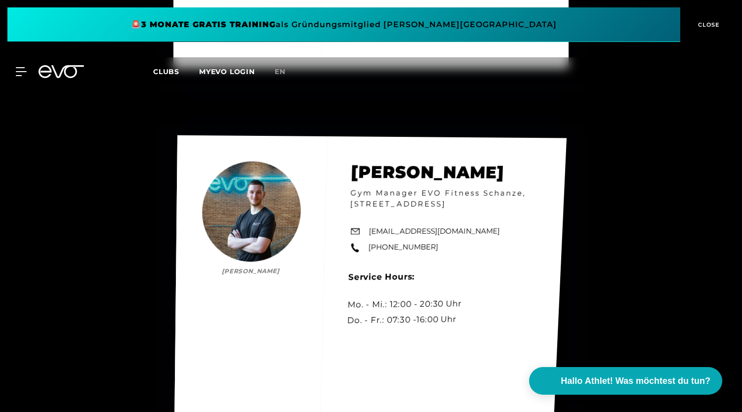
click at [258, 197] on div "Jonas Meintz Jonas Meintz Gym Manager EVO Fitness Schanze, Kampstr. 15 20357 Ha…" at bounding box center [370, 308] width 393 height 346
drag, startPoint x: 258, startPoint y: 197, endPoint x: 235, endPoint y: 215, distance: 29.2
click at [235, 215] on div "Jonas Meintz Jonas Meintz Gym Manager EVO Fitness Schanze, Kampstr. 15 20357 Ha…" at bounding box center [370, 308] width 393 height 346
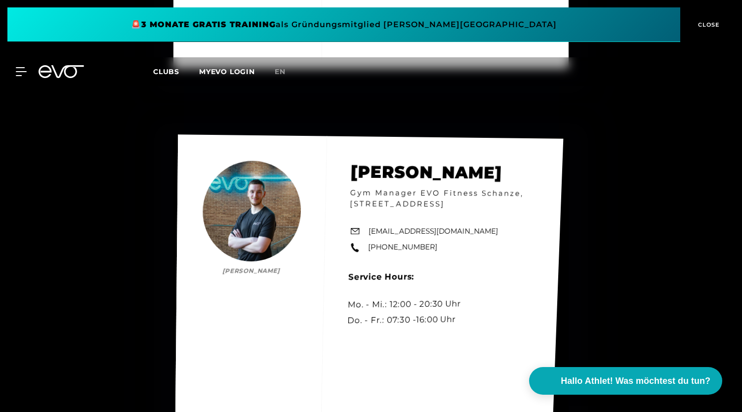
drag, startPoint x: 235, startPoint y: 215, endPoint x: 135, endPoint y: 217, distance: 99.3
click at [135, 217] on div "Jonas Meintz Jonas Meintz Gym Manager EVO Fitness Schanze, Kampstr. 15 20357 Ha…" at bounding box center [371, 309] width 742 height 412
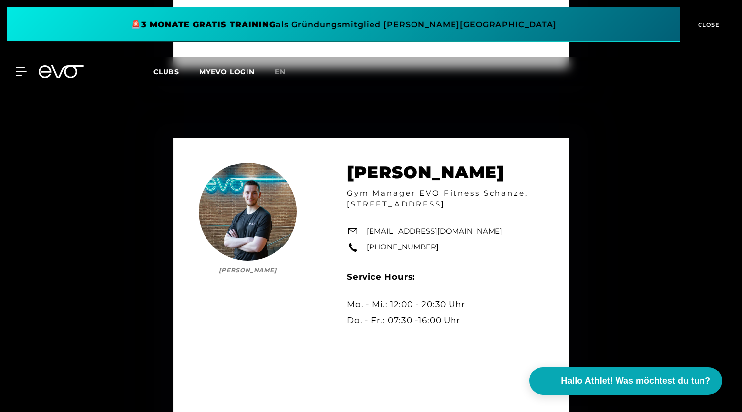
click at [140, 301] on div "Jonas Meintz Jonas Meintz Gym Manager EVO Fitness Schanze, Kampstr. 15 20357 Ha…" at bounding box center [371, 309] width 742 height 412
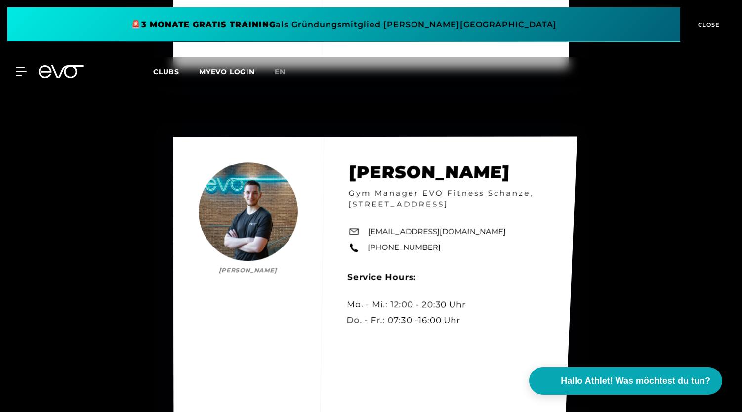
drag, startPoint x: 436, startPoint y: 244, endPoint x: 371, endPoint y: 238, distance: 65.5
click at [374, 244] on div "Jonas Meintz Jonas Meintz Gym Manager EVO Fitness Schanze, Kampstr. 15 20357 Ha…" at bounding box center [375, 307] width 404 height 340
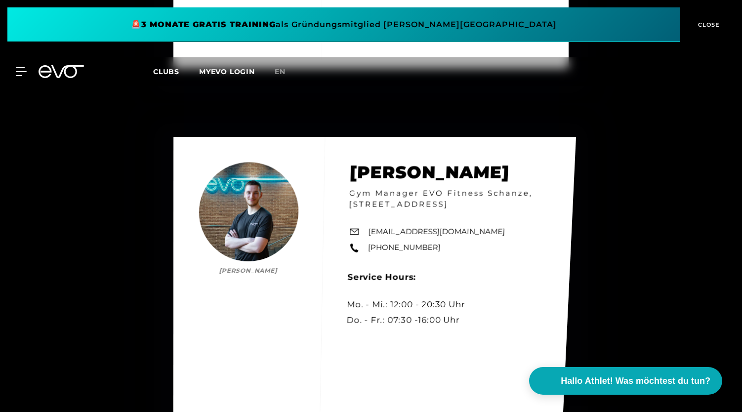
click at [367, 236] on div "Jonas Meintz Jonas Meintz Gym Manager EVO Fitness Schanze, Kampstr. 15 20357 Ha…" at bounding box center [374, 306] width 403 height 338
drag, startPoint x: 428, startPoint y: 240, endPoint x: 370, endPoint y: 241, distance: 58.3
click at [370, 241] on div "Jonas Meintz Jonas Meintz Gym Manager EVO Fitness Schanze, Kampstr. 15 20357 Ha…" at bounding box center [374, 306] width 403 height 338
copy link "+49 173 1704710"
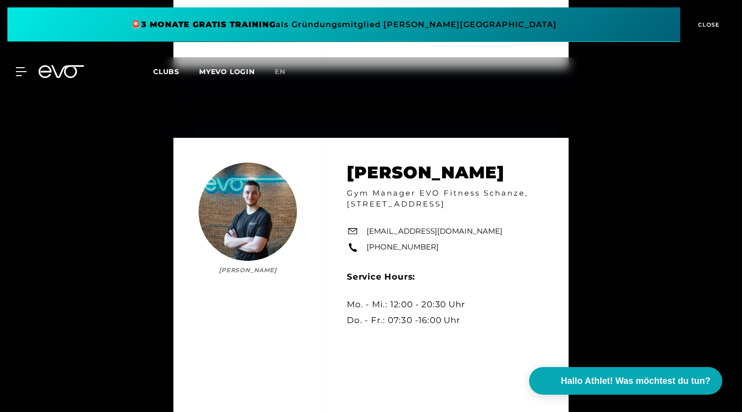
click at [714, 143] on div "Jonas Meintz Jonas Meintz Gym Manager EVO Fitness Schanze, Kampstr. 15 20357 Ha…" at bounding box center [371, 309] width 742 height 412
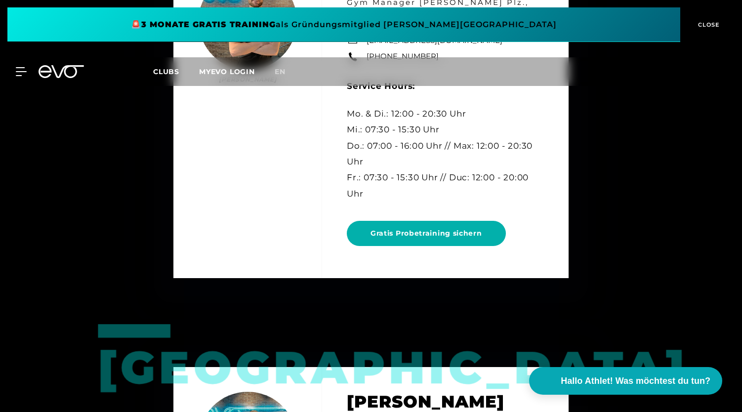
scroll to position [3339, 0]
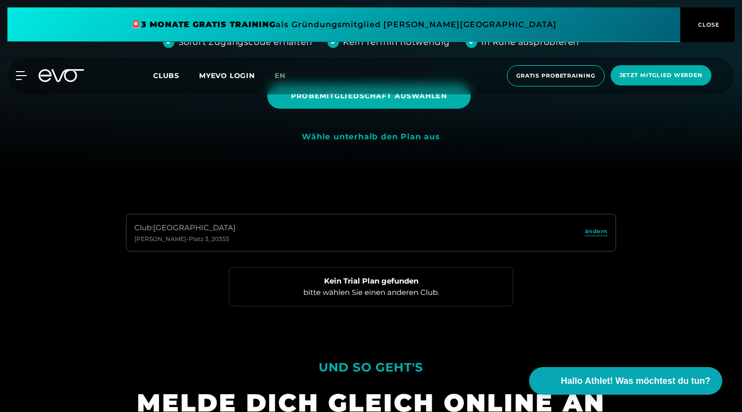
scroll to position [244, 0]
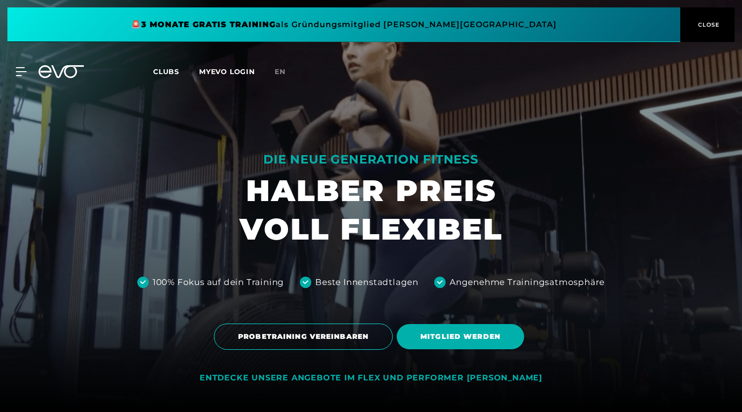
click at [707, 22] on span "CLOSE" at bounding box center [708, 24] width 24 height 9
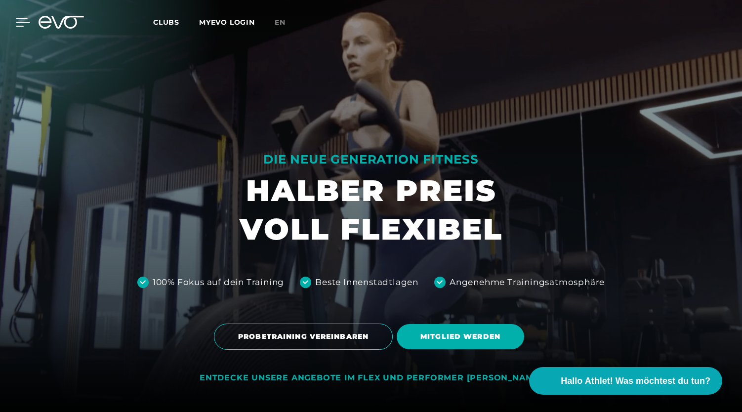
click at [19, 19] on icon at bounding box center [23, 22] width 14 height 9
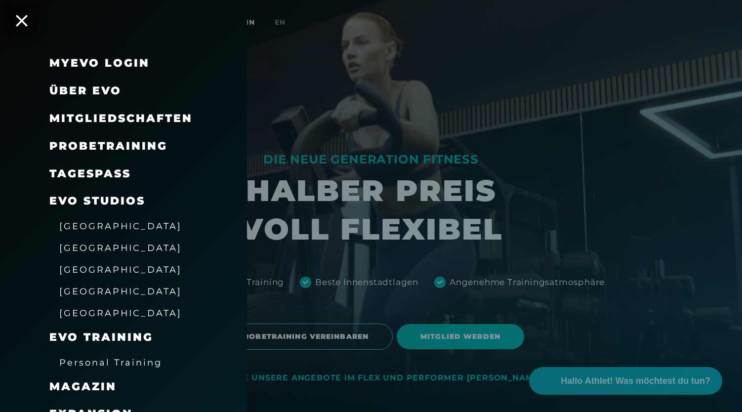
click at [19, 19] on icon at bounding box center [22, 21] width 12 height 12
